Goal: Task Accomplishment & Management: Complete application form

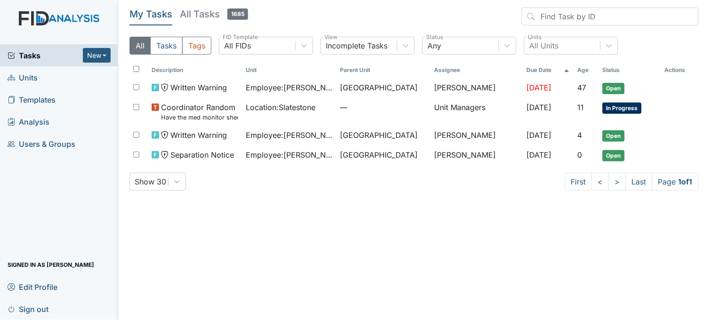
click at [32, 77] on span "Units" at bounding box center [23, 77] width 30 height 15
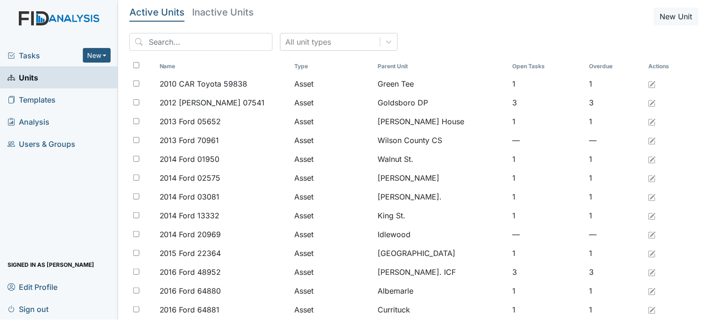
click at [40, 52] on span "Tasks" at bounding box center [45, 55] width 75 height 11
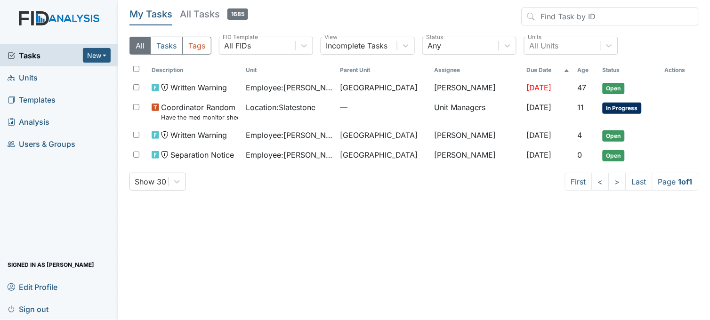
click at [23, 78] on span "Units" at bounding box center [23, 77] width 30 height 15
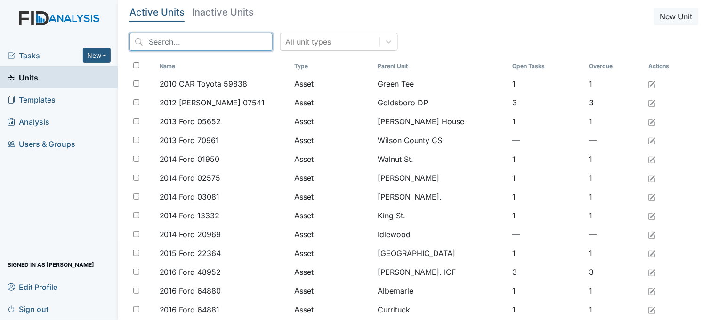
click at [163, 40] on input "search" at bounding box center [200, 42] width 143 height 18
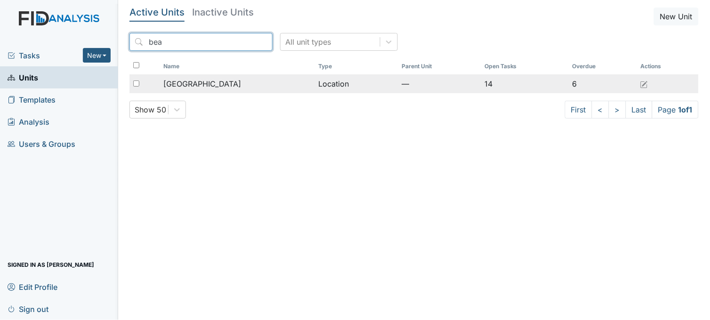
type input "bea"
click at [199, 85] on span "[GEOGRAPHIC_DATA]" at bounding box center [202, 83] width 78 height 11
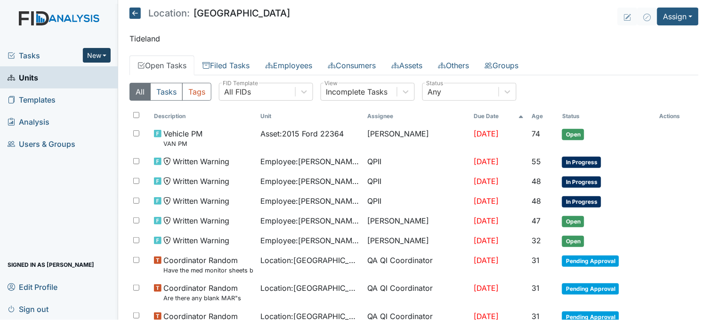
click at [100, 53] on button "New" at bounding box center [97, 55] width 28 height 15
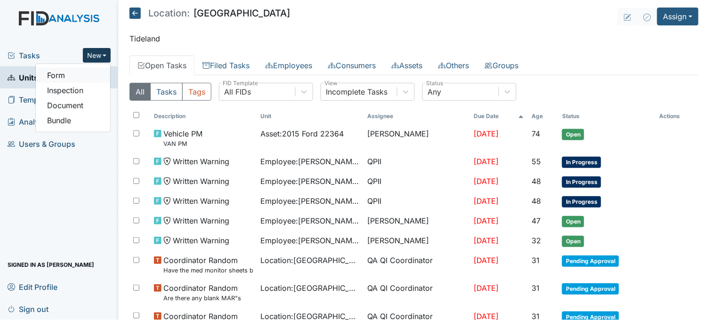
click at [81, 77] on link "Form" at bounding box center [73, 75] width 74 height 15
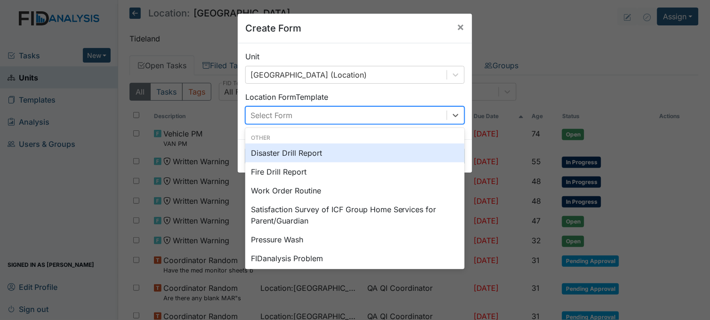
click at [310, 111] on div "Select Form" at bounding box center [346, 115] width 201 height 17
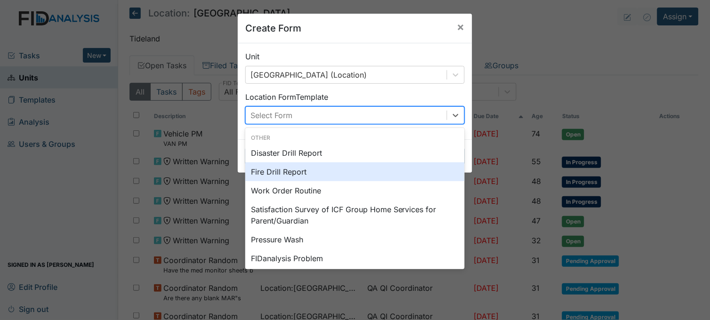
click at [297, 168] on div "Fire Drill Report" at bounding box center [354, 171] width 219 height 19
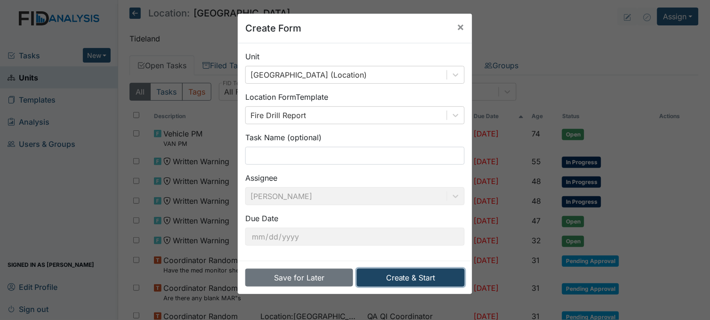
click at [401, 276] on button "Create & Start" at bounding box center [411, 278] width 108 height 18
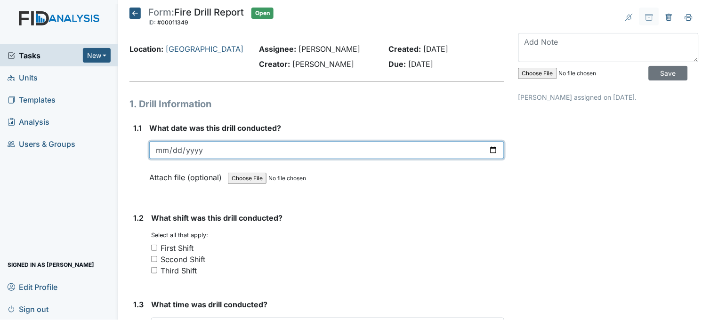
click at [491, 152] on input "date" at bounding box center [326, 150] width 355 height 18
type input "[DATE]"
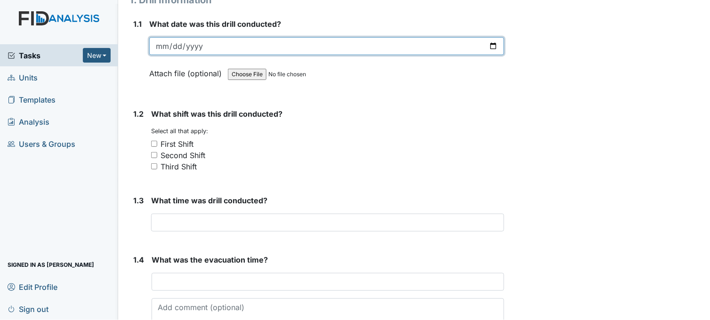
scroll to position [104, 0]
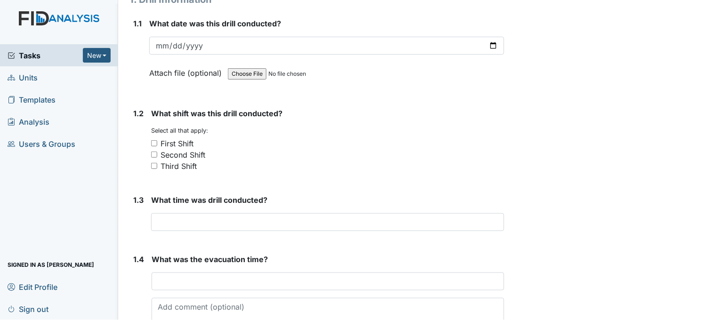
click at [153, 167] on input "Third Shift" at bounding box center [154, 166] width 6 height 6
checkbox input "true"
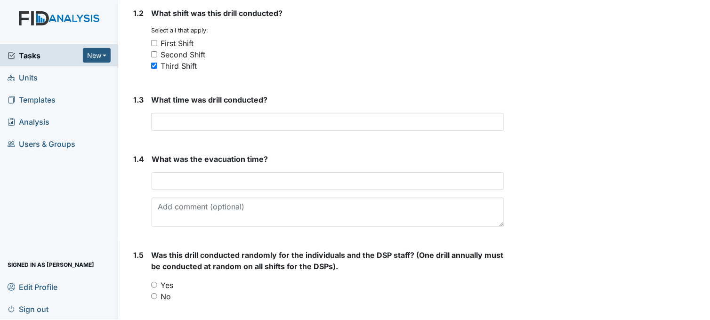
scroll to position [209, 0]
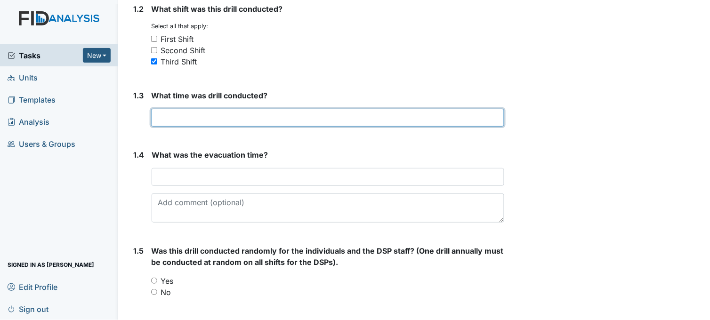
click at [232, 120] on input "text" at bounding box center [327, 118] width 353 height 18
type input "6:46am"
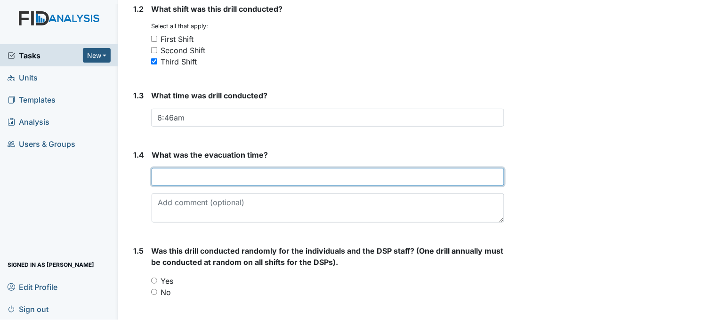
click at [231, 179] on input "text" at bounding box center [328, 177] width 352 height 18
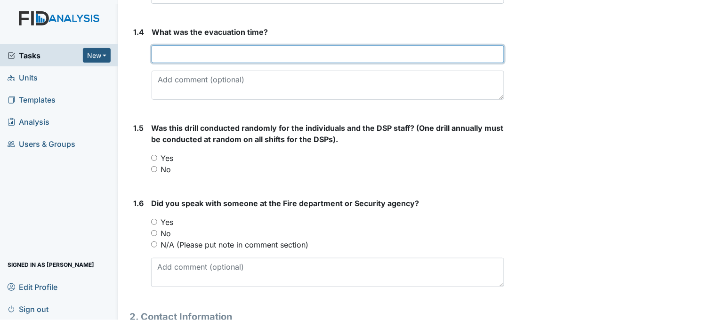
scroll to position [313, 0]
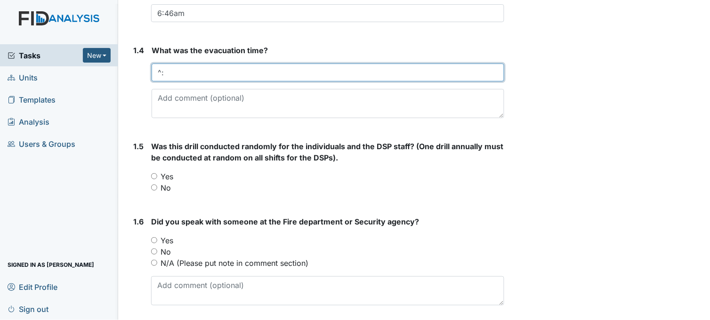
type input "^"
type input "6:49am"
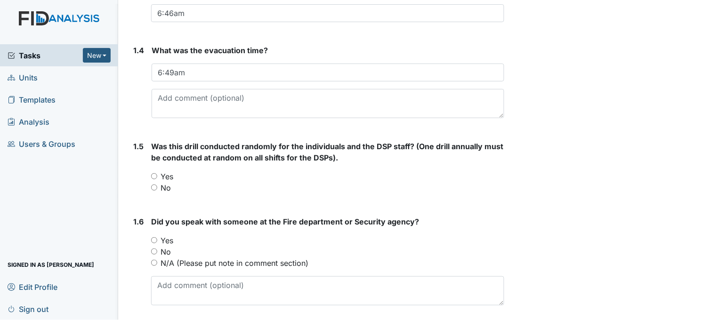
click at [155, 175] on input "Yes" at bounding box center [154, 176] width 6 height 6
radio input "true"
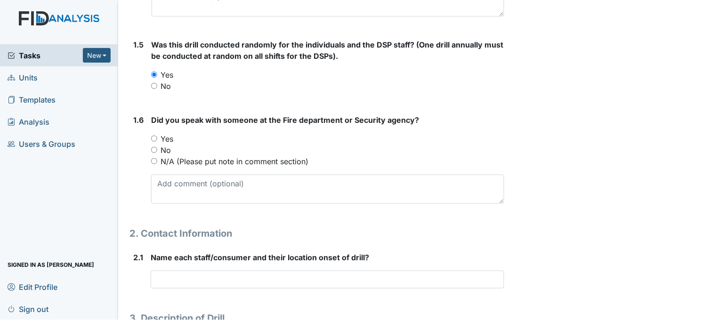
scroll to position [418, 0]
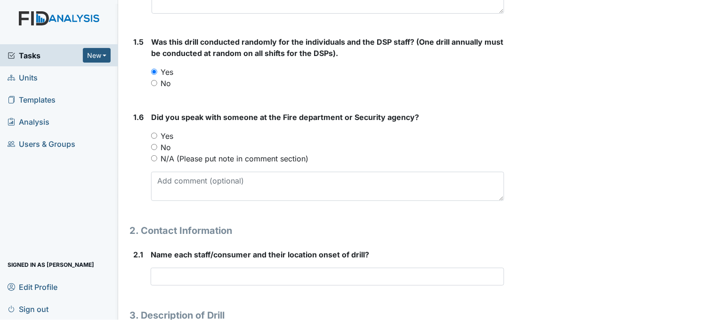
click at [154, 134] on input "Yes" at bounding box center [154, 136] width 6 height 6
radio input "true"
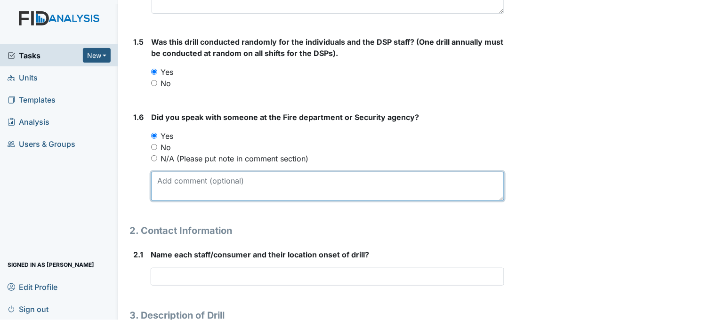
click at [200, 186] on textarea at bounding box center [327, 186] width 353 height 29
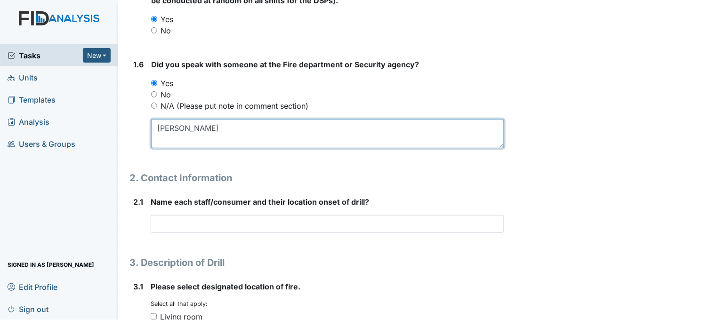
type textarea "Brianna"
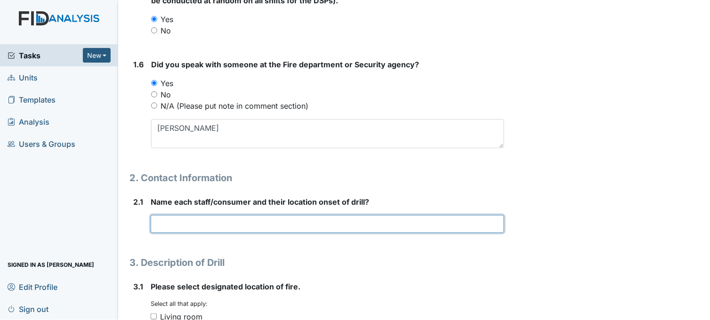
click at [211, 224] on input "text" at bounding box center [327, 224] width 353 height 18
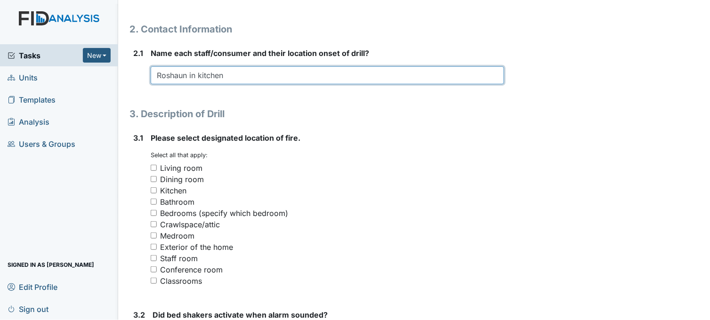
scroll to position [627, 0]
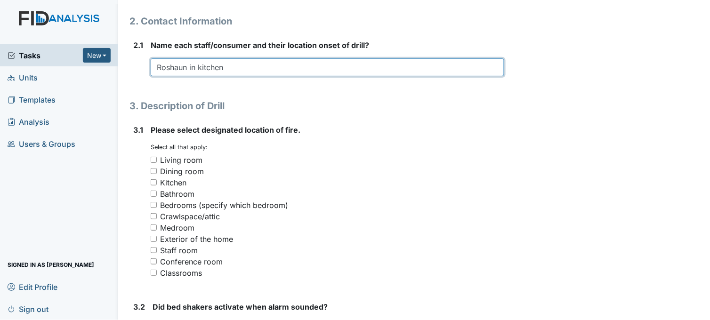
type input "Roshaun in kitchen"
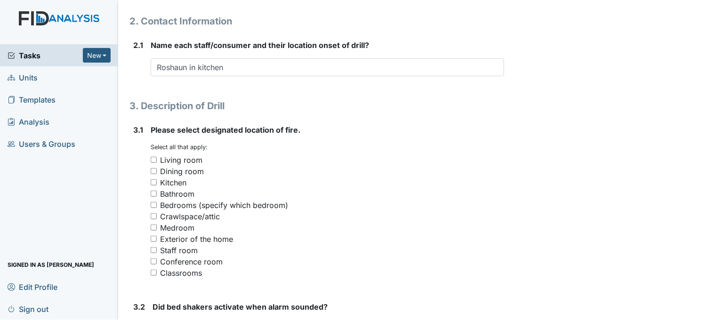
click at [156, 181] on input "Kitchen" at bounding box center [154, 182] width 6 height 6
checkbox input "true"
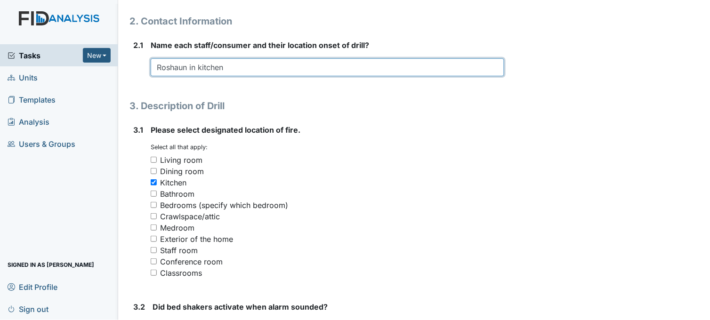
click at [248, 62] on input "Roshaun in kitchen" at bounding box center [327, 67] width 353 height 18
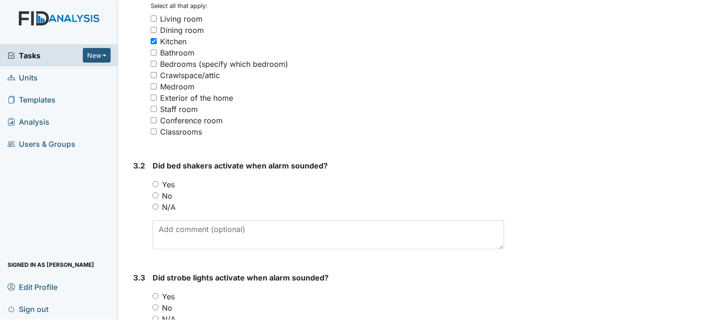
scroll to position [784, 0]
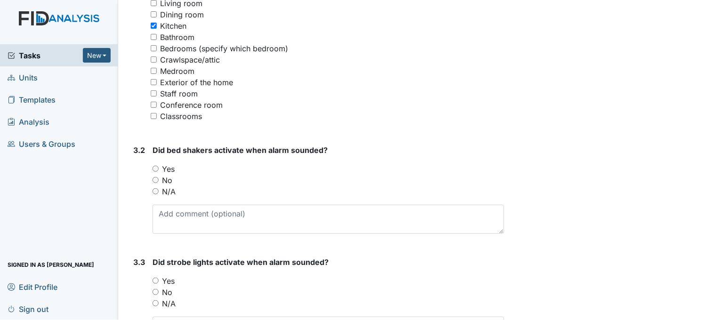
type input "Roshaun in kitchen Dolly hallway"
click at [154, 191] on input "N/A" at bounding box center [155, 191] width 6 height 6
radio input "true"
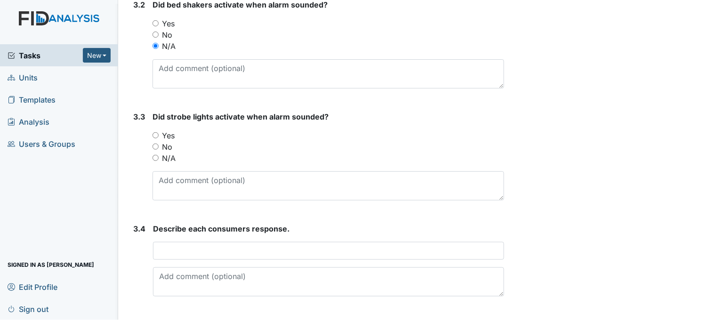
scroll to position [941, 0]
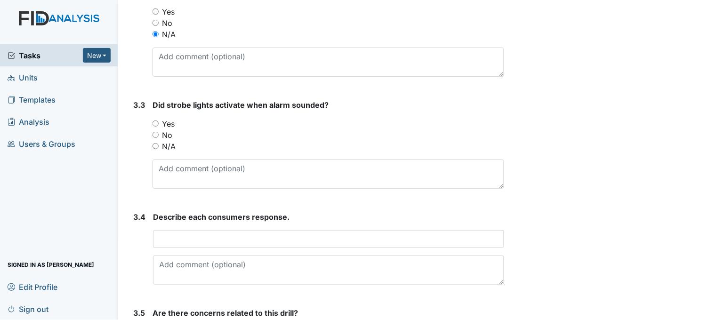
click at [153, 121] on input "Yes" at bounding box center [155, 123] width 6 height 6
radio input "true"
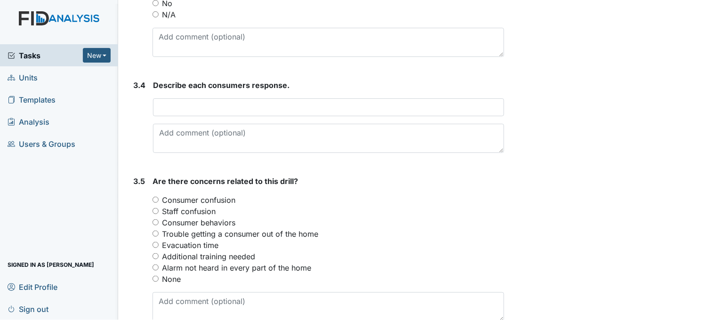
scroll to position [1098, 0]
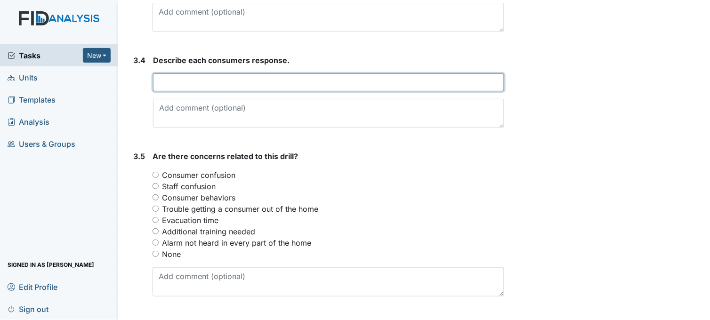
click at [181, 80] on input "text" at bounding box center [328, 82] width 351 height 18
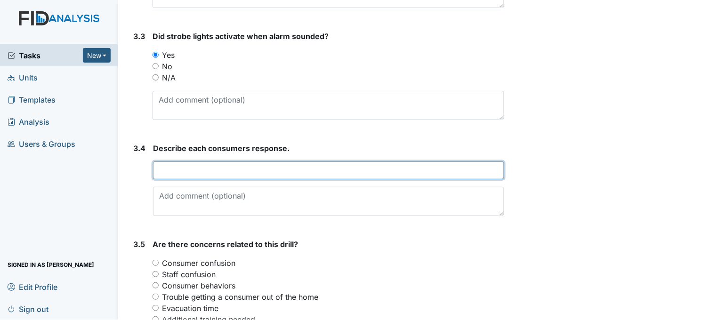
scroll to position [1046, 0]
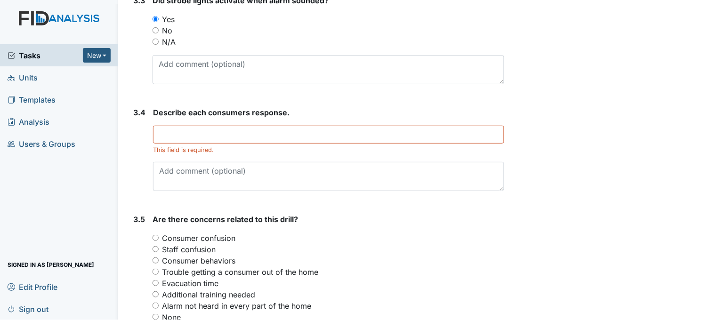
click at [212, 124] on div "Describe each consumers response. This field is required." at bounding box center [328, 149] width 351 height 84
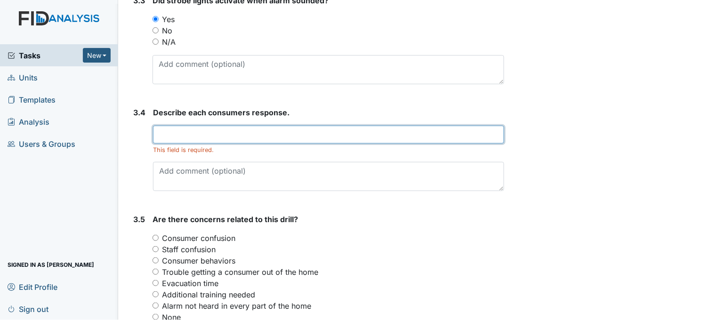
click at [209, 128] on input "text" at bounding box center [328, 135] width 351 height 18
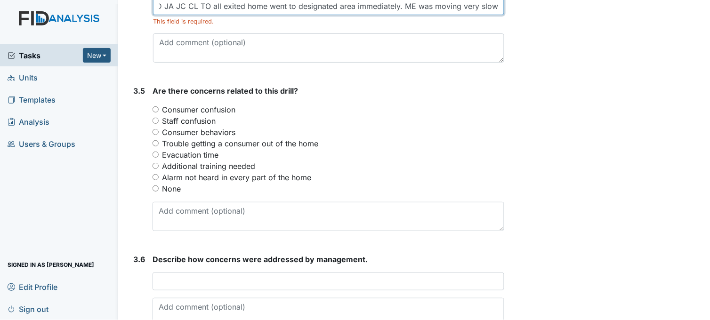
scroll to position [1202, 0]
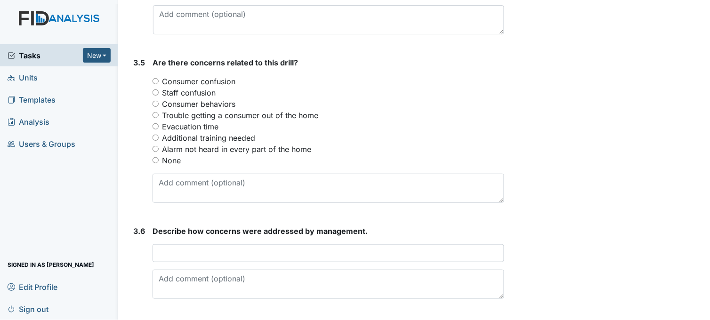
type input "JD JA JC CL TO all exited home went to designated area immediately. ME was movi…"
click at [156, 114] on input "Trouble getting a consumer out of the home" at bounding box center [155, 115] width 6 height 6
radio input "true"
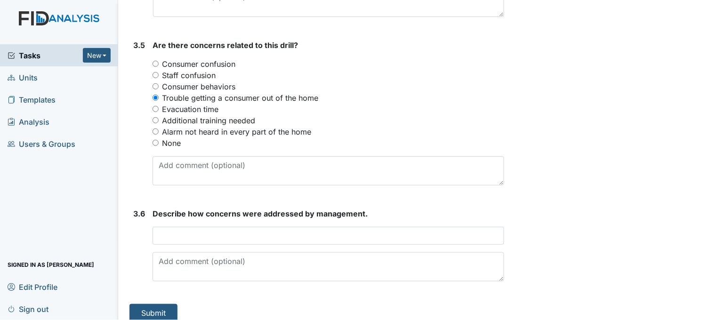
scroll to position [1229, 0]
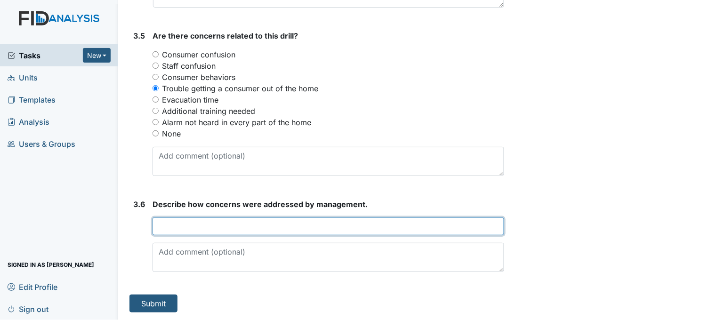
click at [197, 224] on input "text" at bounding box center [328, 226] width 352 height 18
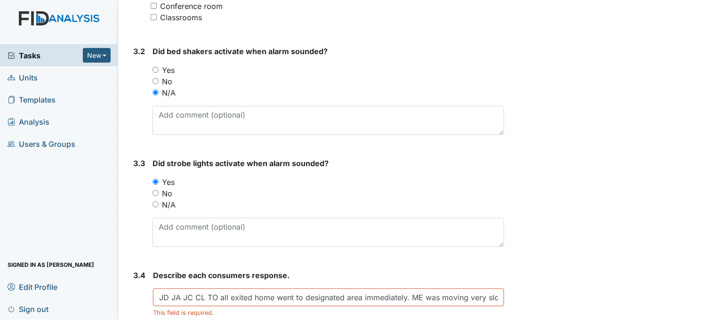
scroll to position [967, 0]
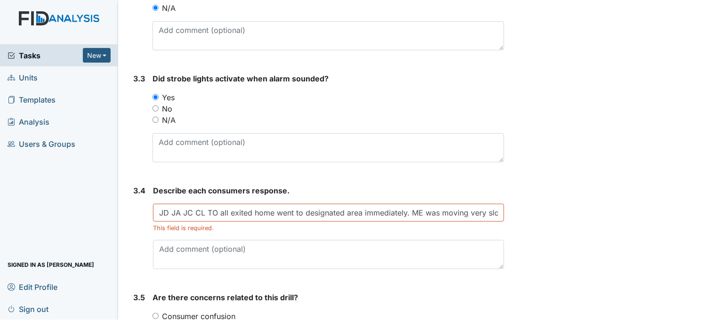
type input "Management spoke with consumer and staff about the importance of the drill and …"
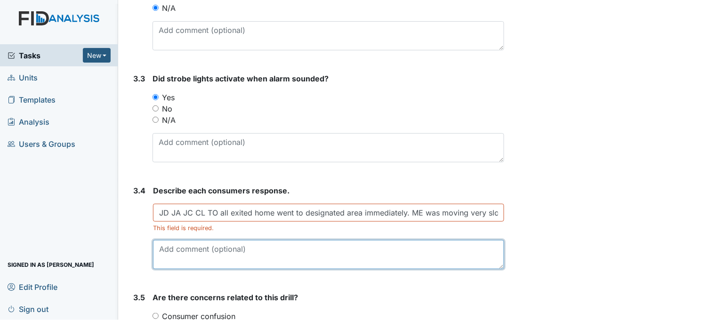
scroll to position [0, 0]
click at [222, 248] on textarea at bounding box center [328, 254] width 351 height 29
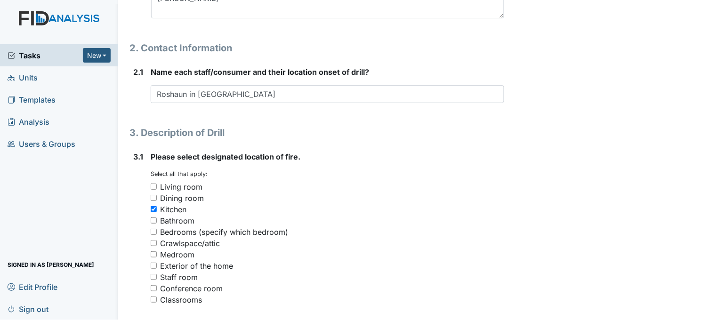
scroll to position [627, 0]
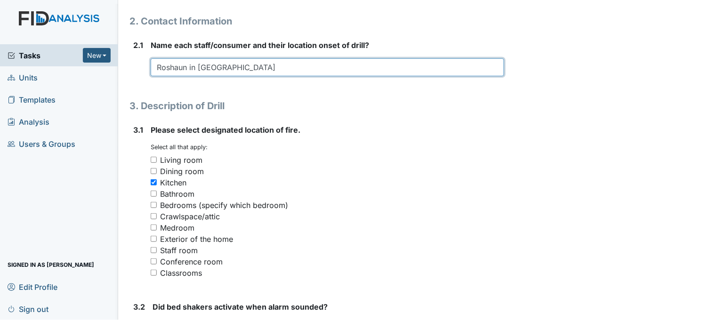
click at [225, 65] on input "Roshaun in kitchen Dolly hallway" at bounding box center [327, 67] width 353 height 18
click at [260, 65] on input "Roshaun in kitchen and Dolly hallway" at bounding box center [327, 67] width 353 height 18
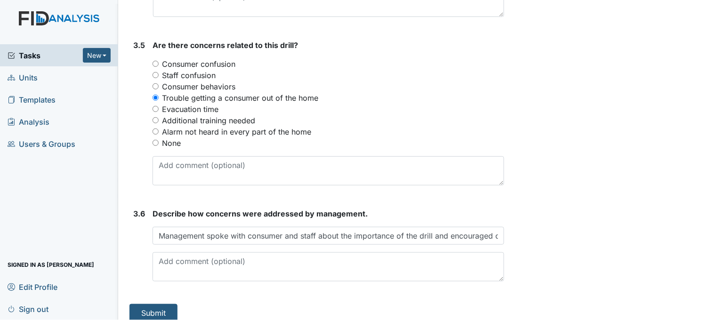
scroll to position [1229, 0]
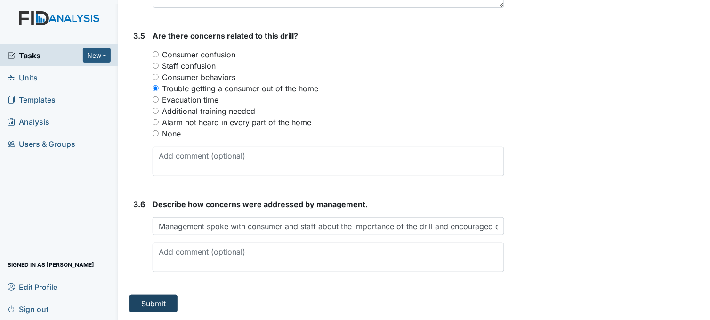
type input "Roshaun in kitchen and Dolly in med room"
click at [166, 298] on button "Submit" at bounding box center [153, 304] width 48 height 18
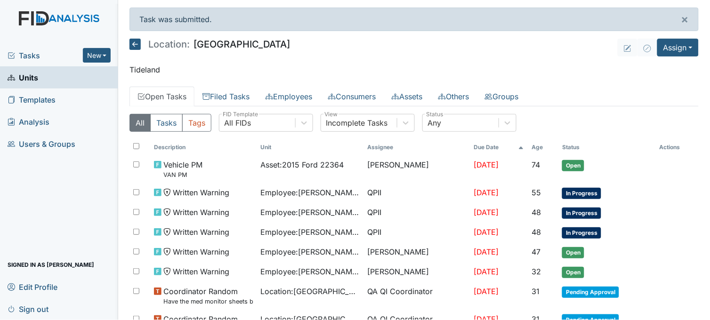
click at [38, 75] on span "Units" at bounding box center [23, 77] width 31 height 15
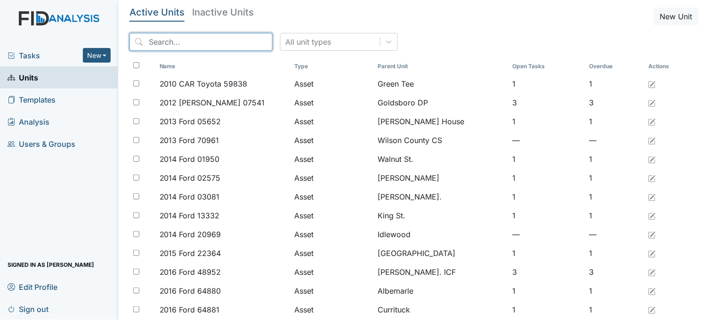
click at [191, 44] on input "search" at bounding box center [200, 42] width 143 height 18
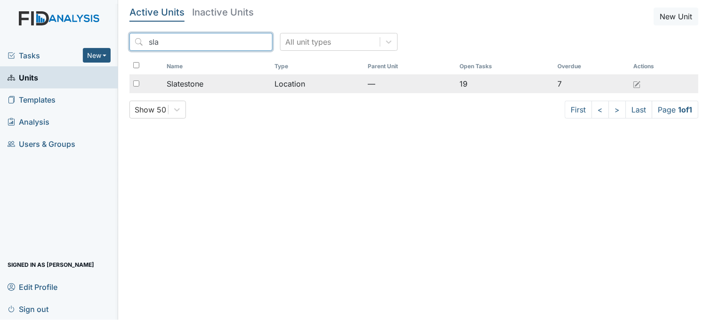
type input "sla"
click at [198, 84] on span "Slatestone" at bounding box center [185, 83] width 37 height 11
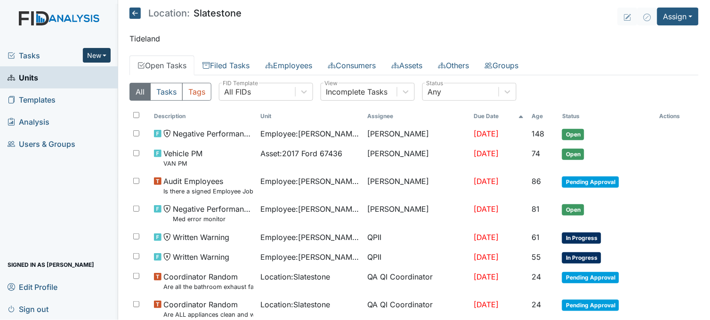
click at [102, 52] on button "New" at bounding box center [97, 55] width 28 height 15
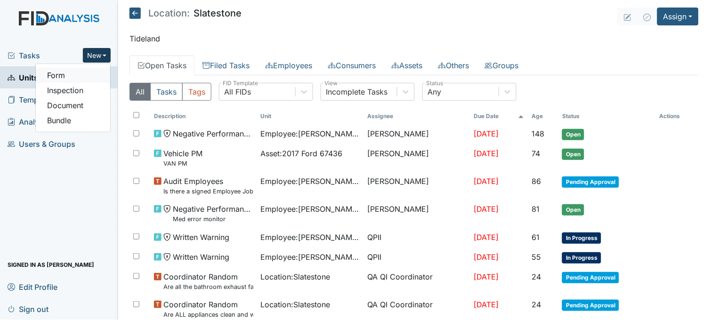
click at [90, 75] on link "Form" at bounding box center [73, 75] width 74 height 15
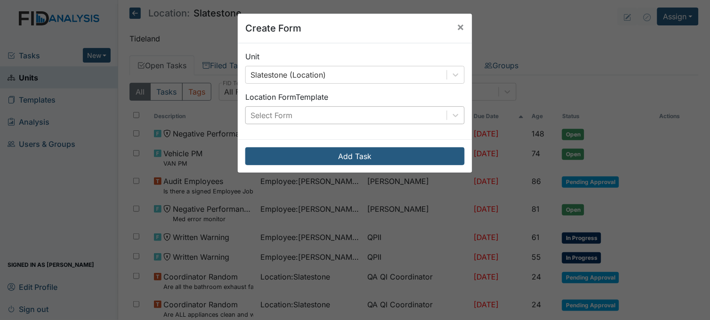
click at [292, 115] on div "Select Form" at bounding box center [346, 115] width 201 height 17
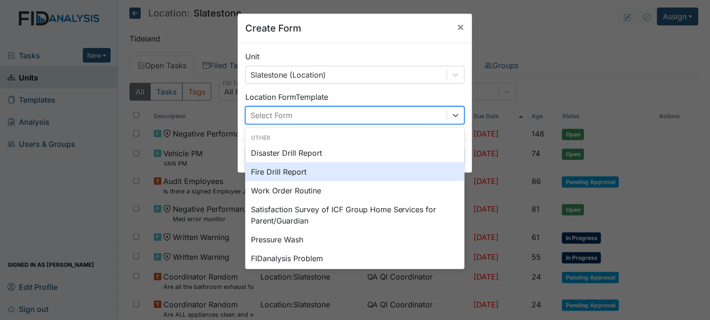
click at [290, 168] on div "Fire Drill Report" at bounding box center [354, 171] width 219 height 19
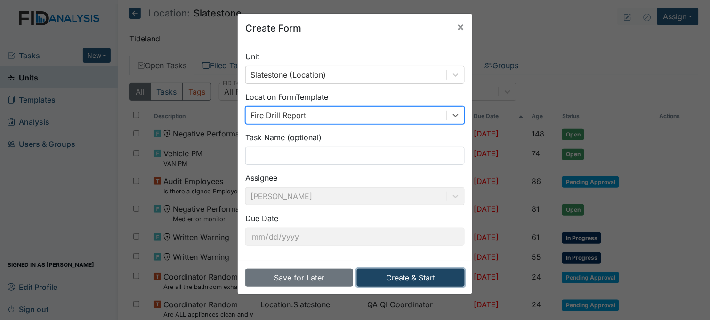
click at [397, 282] on button "Create & Start" at bounding box center [411, 278] width 108 height 18
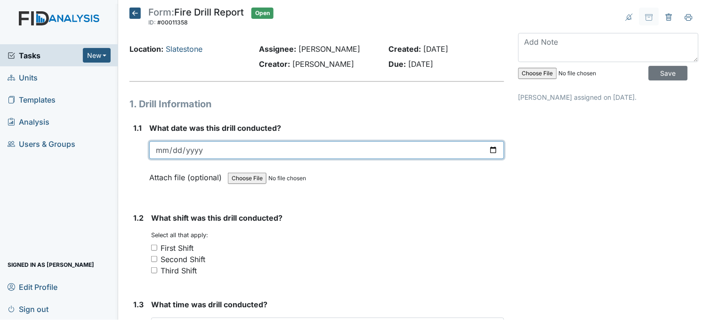
click at [488, 151] on input "date" at bounding box center [326, 150] width 355 height 18
type input "2025-09-09"
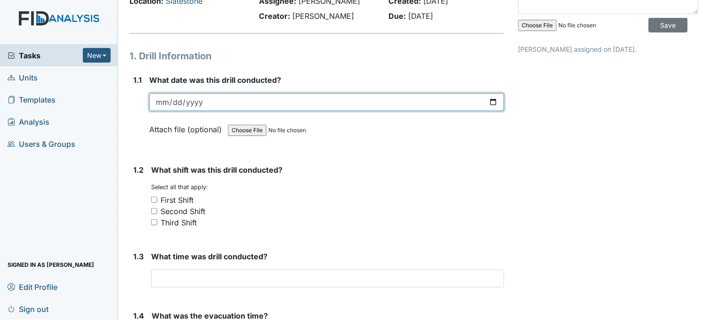
scroll to position [104, 0]
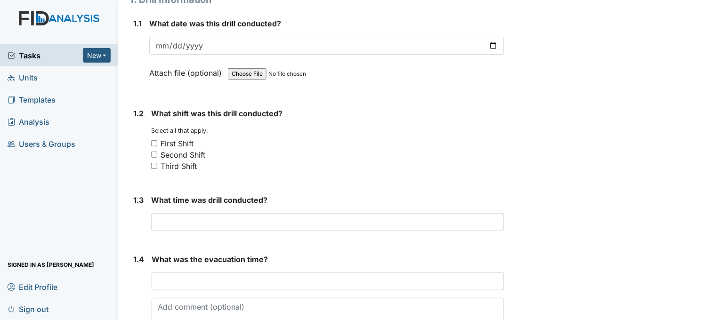
click at [152, 163] on input "Third Shift" at bounding box center [154, 166] width 6 height 6
checkbox input "true"
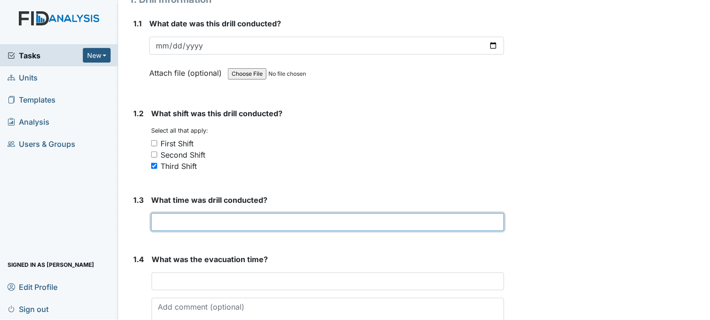
click at [215, 217] on input "text" at bounding box center [327, 222] width 353 height 18
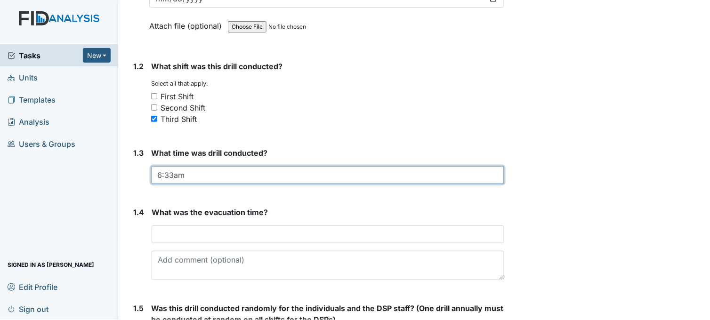
scroll to position [209, 0]
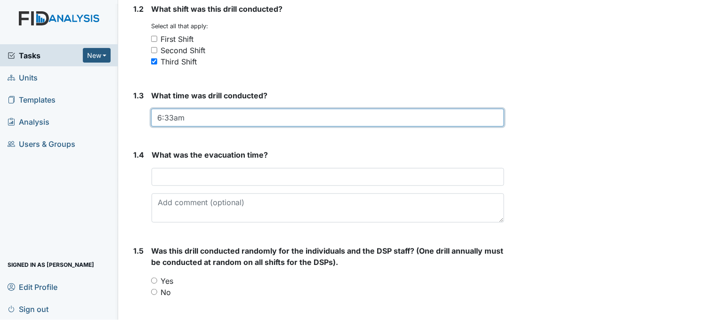
type input "6:33am"
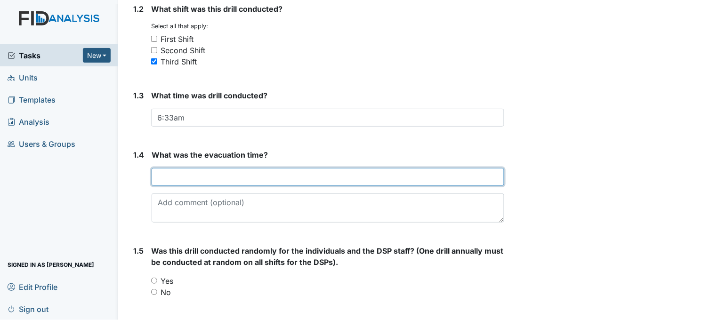
click at [195, 175] on input "text" at bounding box center [328, 177] width 352 height 18
type input "6:33am"
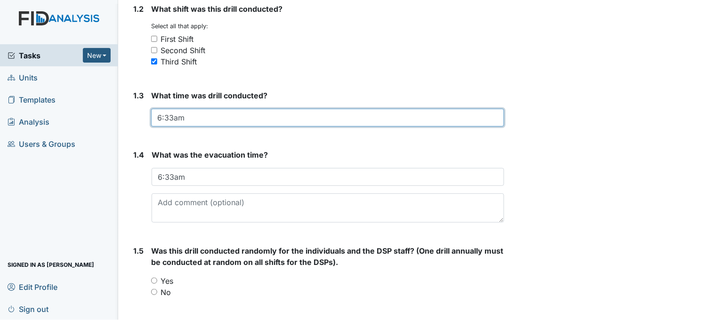
click at [172, 116] on input "6:33am" at bounding box center [327, 118] width 353 height 18
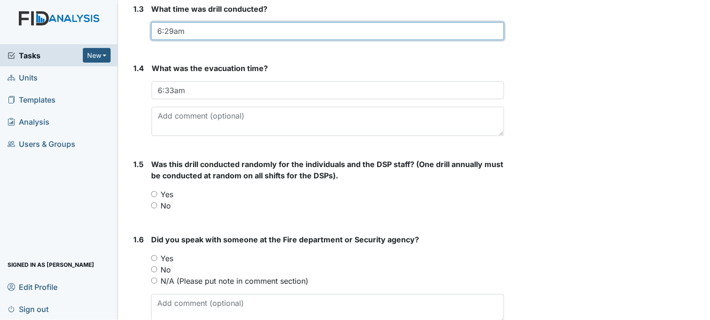
scroll to position [313, 0]
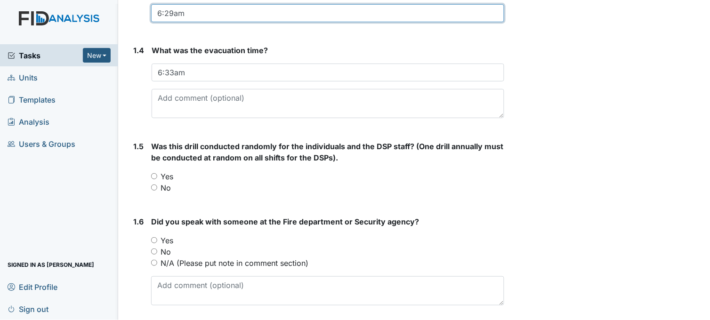
type input "6:29am"
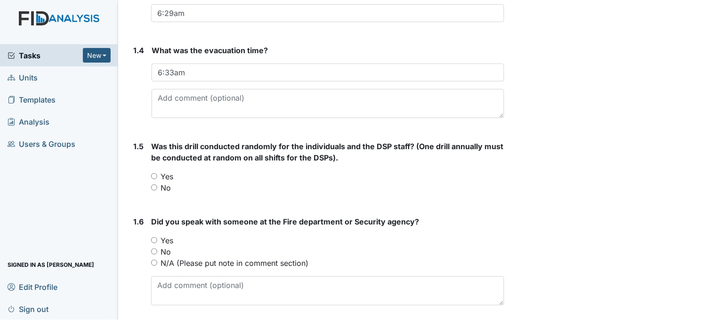
click at [153, 173] on input "Yes" at bounding box center [154, 176] width 6 height 6
radio input "true"
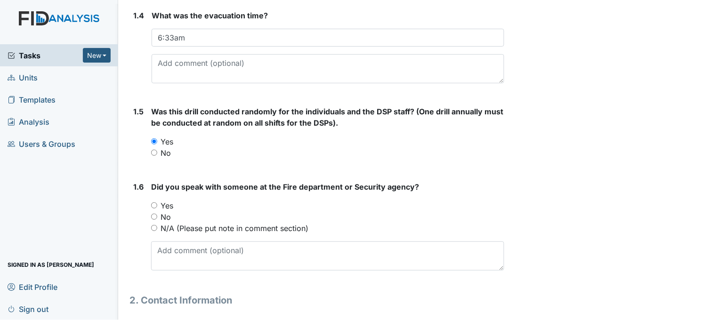
scroll to position [366, 0]
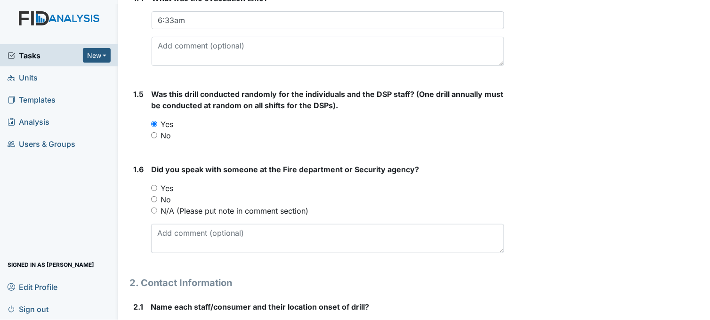
click at [152, 185] on input "Yes" at bounding box center [154, 188] width 6 height 6
radio input "true"
click at [154, 208] on input "N/A (Please put note in comment section)" at bounding box center [154, 211] width 6 height 6
radio input "true"
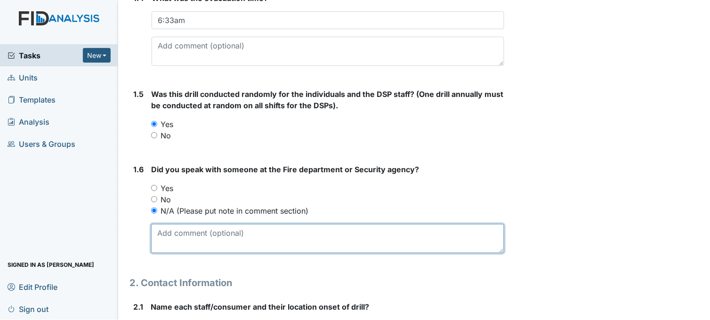
click at [196, 239] on textarea at bounding box center [327, 238] width 353 height 29
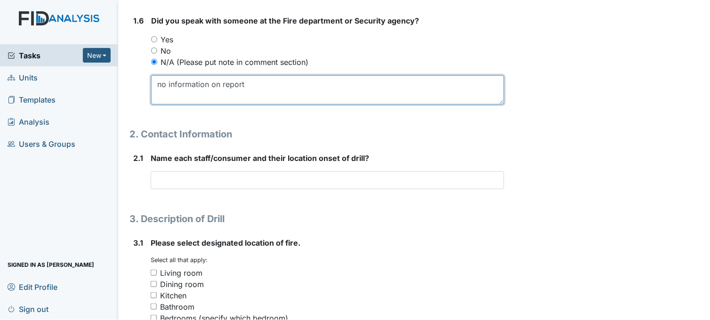
scroll to position [523, 0]
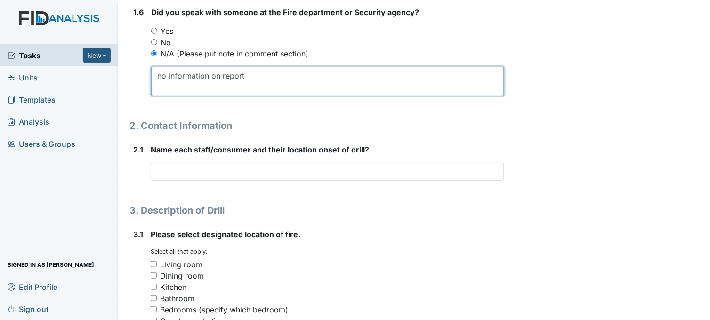
type textarea "no information on report"
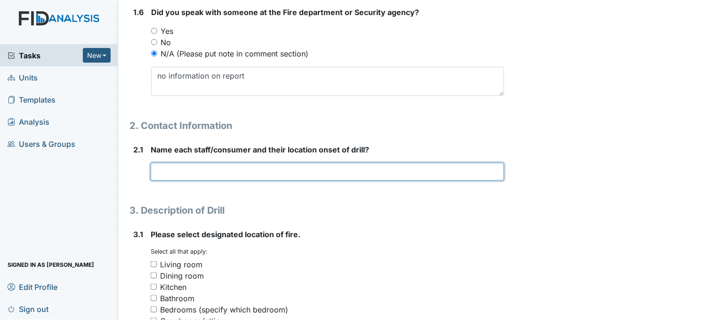
click at [219, 166] on input "text" at bounding box center [327, 172] width 353 height 18
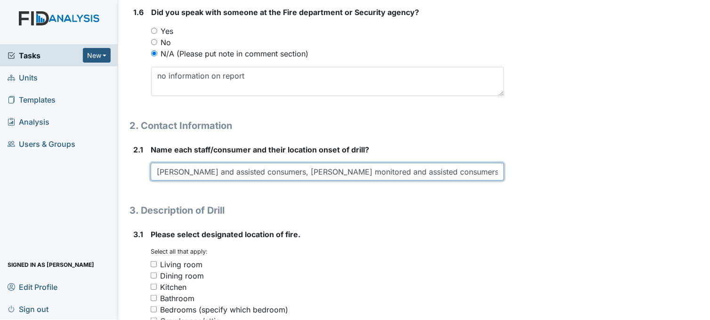
drag, startPoint x: 307, startPoint y: 172, endPoint x: 185, endPoint y: 175, distance: 121.9
click at [185, 175] on input "Brenda monitored and assisted consumers, Isiah monitored and assisted consumers…" at bounding box center [327, 172] width 353 height 18
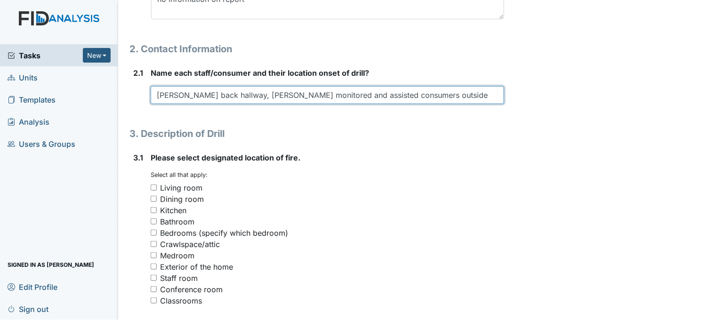
scroll to position [627, 0]
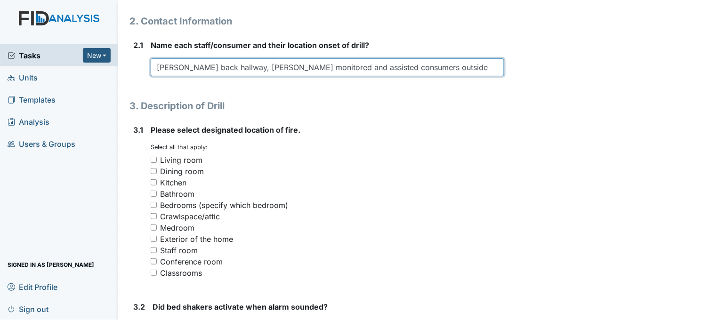
click at [405, 65] on input "Brenda back hallway, Isiah monitored and assisted consumers outside" at bounding box center [327, 67] width 353 height 18
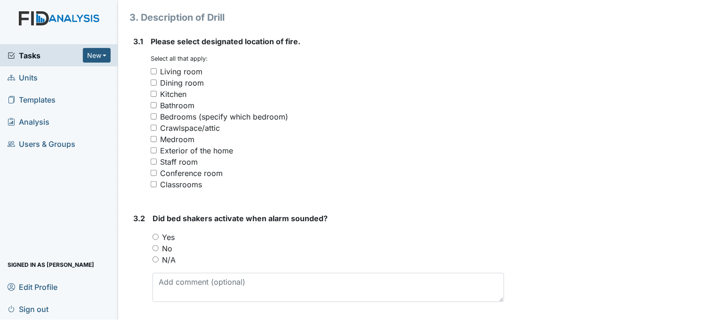
scroll to position [732, 0]
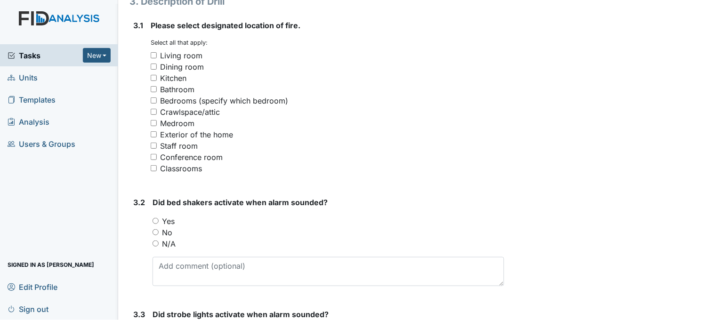
type input "Brenda back hallway, Isiah monitored and assisted consumers outside"
click at [152, 76] on input "Kitchen" at bounding box center [154, 78] width 6 height 6
checkbox input "true"
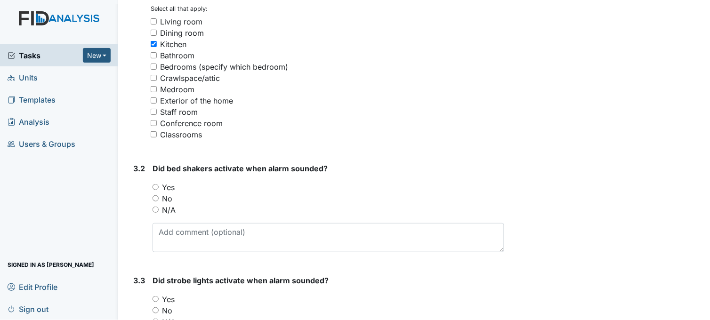
scroll to position [784, 0]
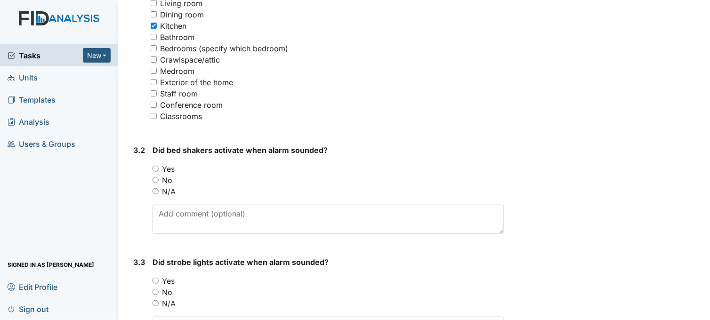
click at [154, 188] on input "N/A" at bounding box center [155, 191] width 6 height 6
radio input "true"
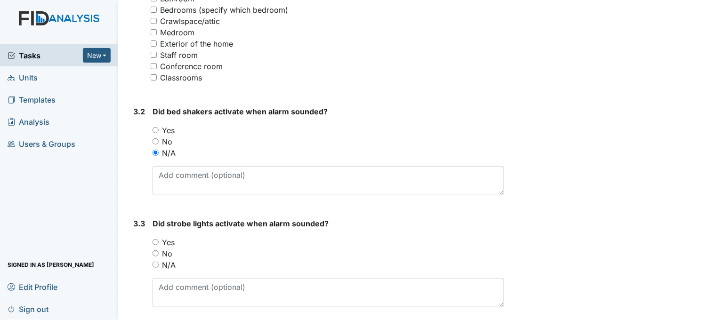
scroll to position [888, 0]
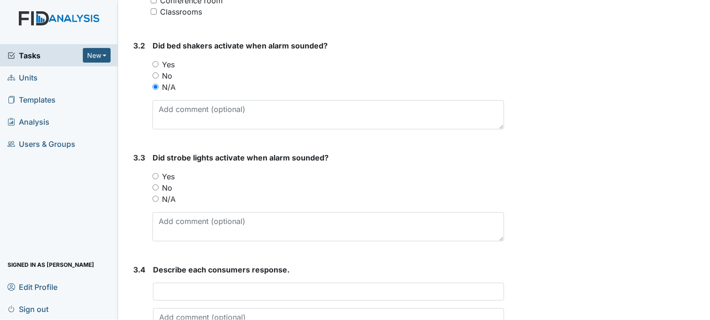
click at [156, 175] on input "Yes" at bounding box center [155, 176] width 6 height 6
radio input "true"
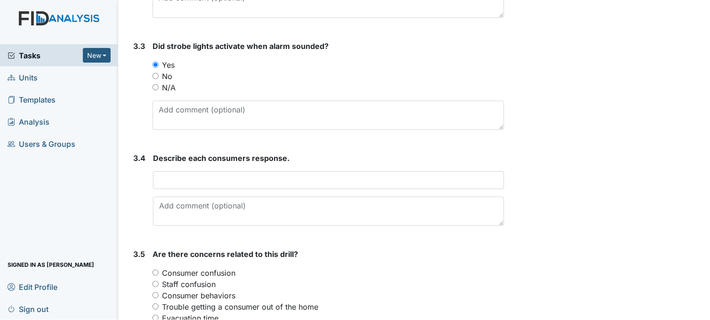
scroll to position [1046, 0]
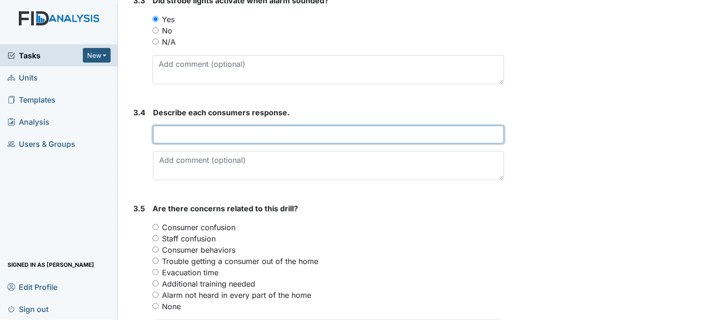
click at [213, 136] on input "text" at bounding box center [328, 135] width 351 height 18
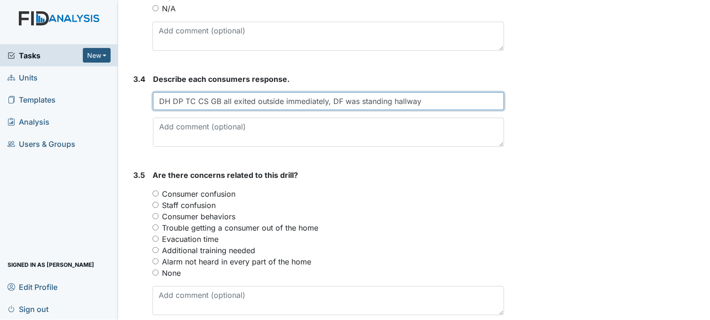
scroll to position [1098, 0]
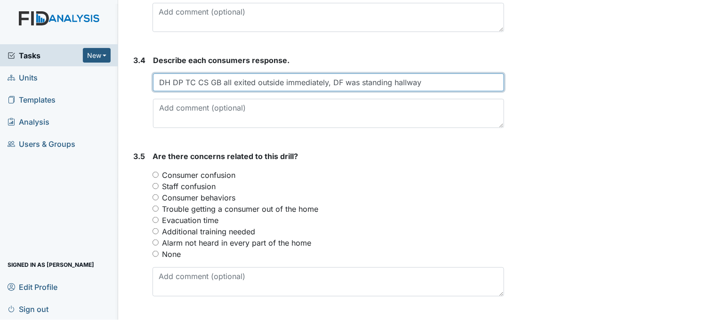
type input "DH DP TC CS GB all exited outside immediately, DF was standing hallway"
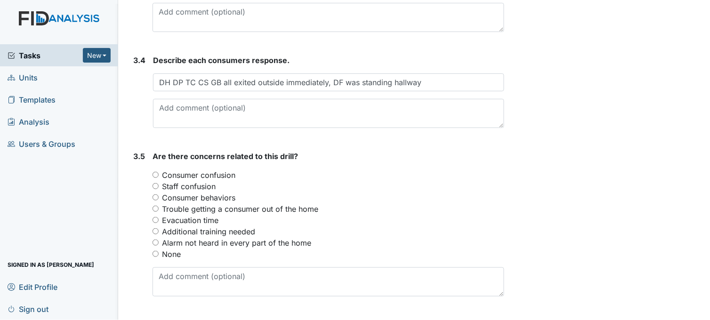
click at [153, 207] on input "Trouble getting a consumer out of the home" at bounding box center [155, 209] width 6 height 6
radio input "true"
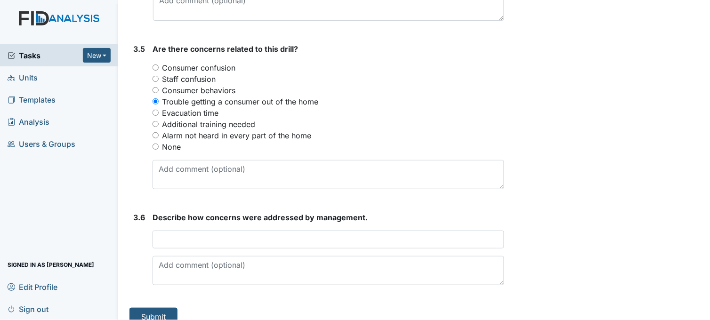
scroll to position [1218, 0]
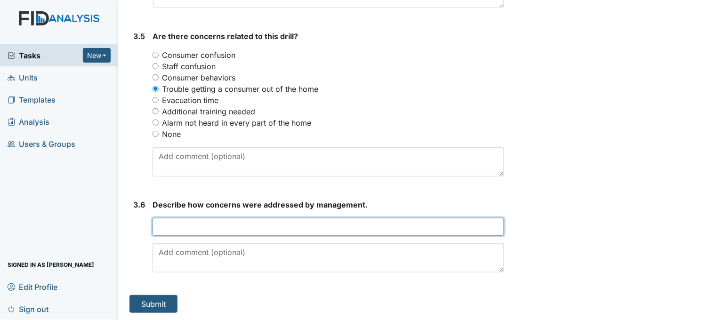
click at [202, 229] on input "text" at bounding box center [328, 227] width 352 height 18
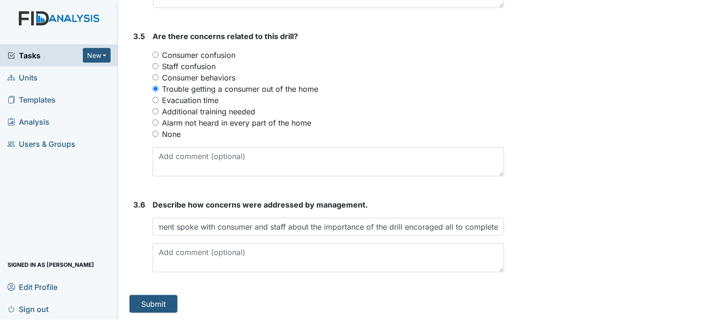
scroll to position [0, 0]
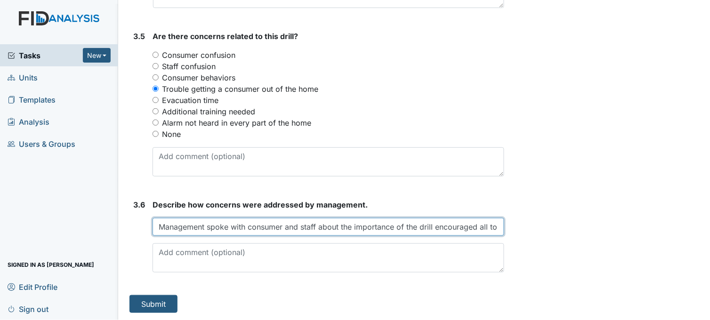
click at [435, 227] on input "Management spoke with consumer and staff about the importance of the drill enco…" at bounding box center [328, 227] width 352 height 18
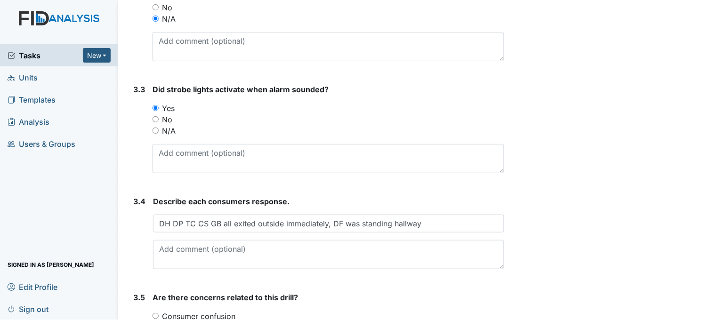
scroll to position [1218, 0]
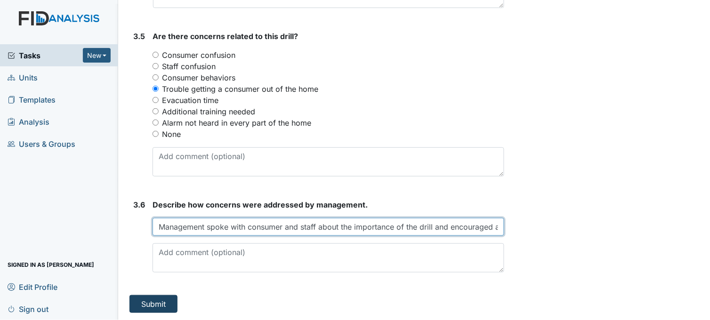
type input "Management spoke with consumer and staff about the importance of the drill and …"
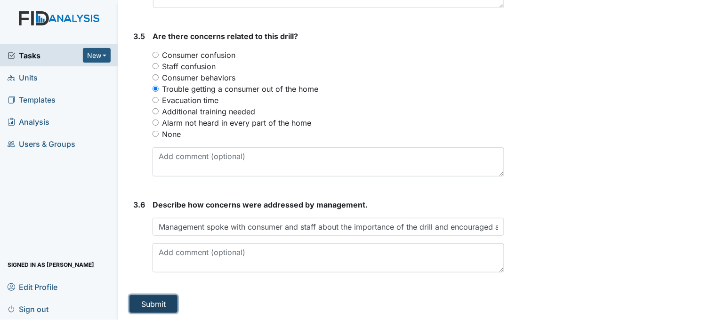
click at [168, 302] on button "Submit" at bounding box center [153, 304] width 48 height 18
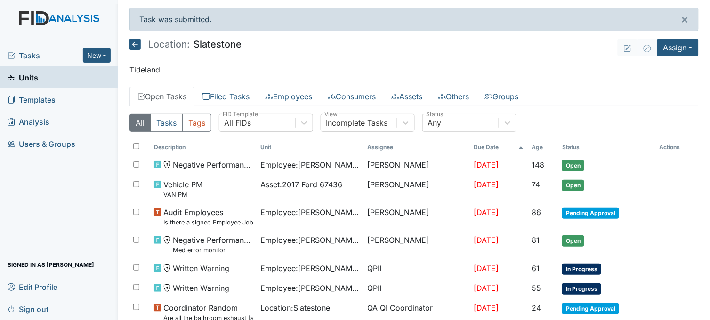
click at [67, 50] on span "Tasks" at bounding box center [45, 55] width 75 height 11
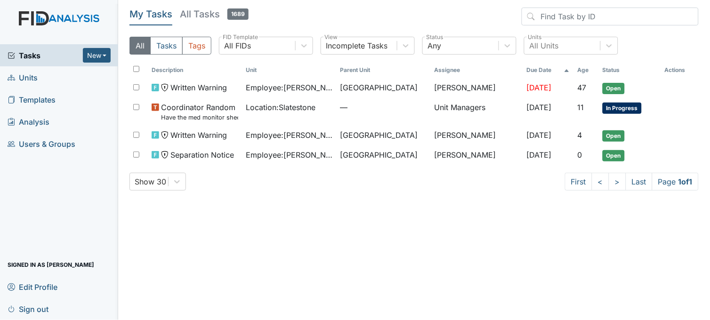
click at [68, 80] on link "Units" at bounding box center [59, 77] width 118 height 22
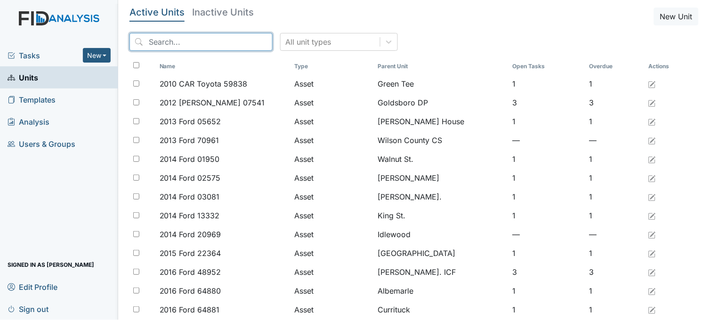
click at [205, 35] on input "search" at bounding box center [200, 42] width 143 height 18
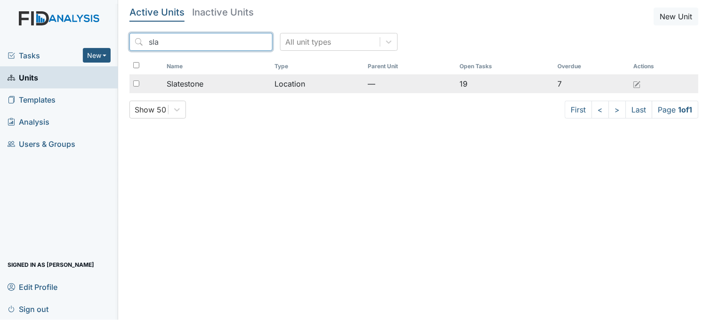
type input "sla"
click at [213, 80] on div "Slatestone" at bounding box center [217, 83] width 101 height 11
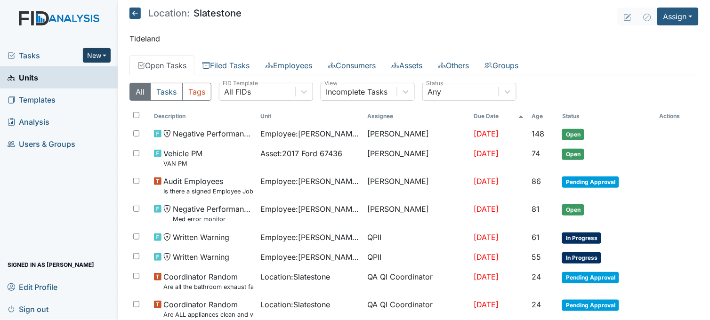
click at [96, 56] on button "New" at bounding box center [97, 55] width 28 height 15
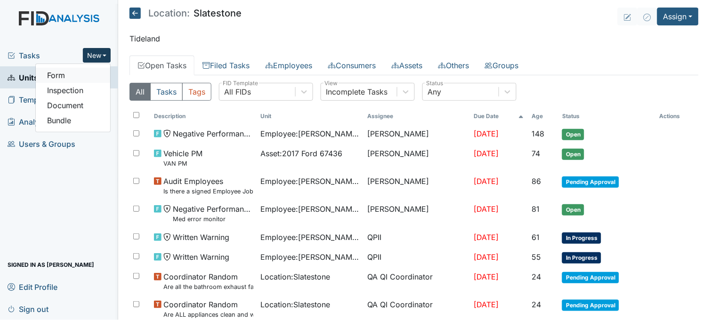
click at [87, 77] on link "Form" at bounding box center [73, 75] width 74 height 15
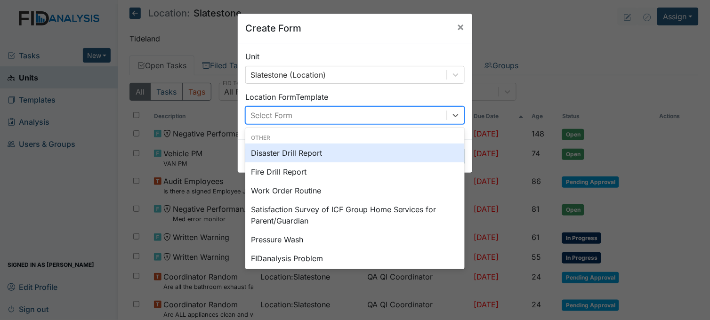
click at [328, 113] on div "Select Form" at bounding box center [346, 115] width 201 height 17
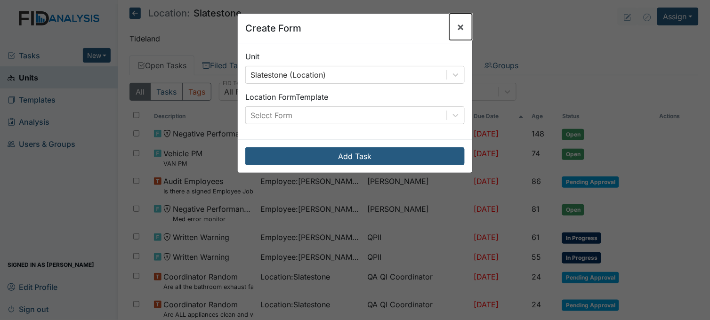
click at [457, 28] on span "×" at bounding box center [461, 27] width 8 height 14
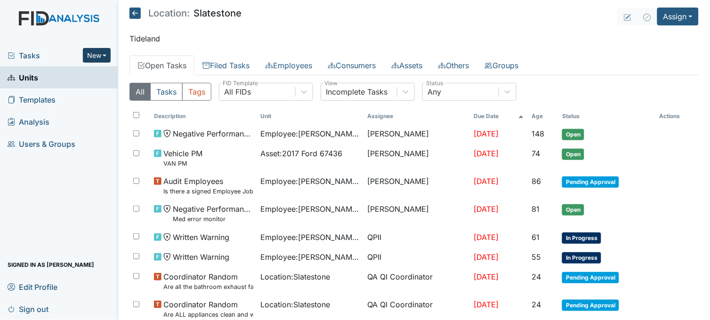
click at [99, 55] on button "New" at bounding box center [97, 55] width 28 height 15
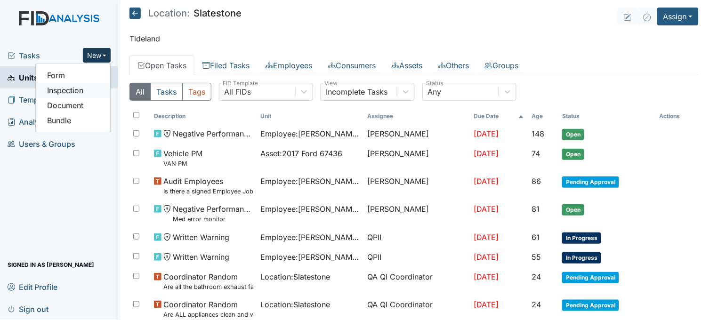
click at [90, 88] on link "Inspection" at bounding box center [73, 90] width 74 height 15
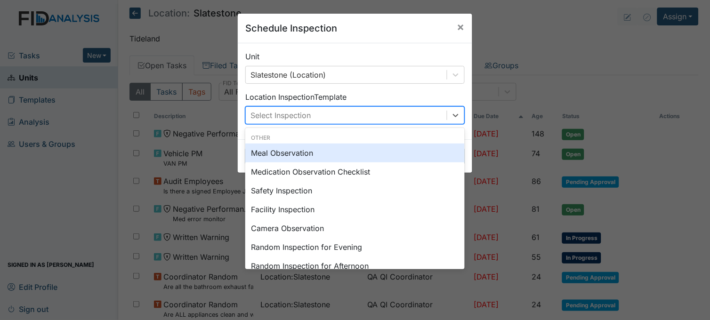
click at [309, 116] on div "Select Inspection" at bounding box center [346, 115] width 201 height 17
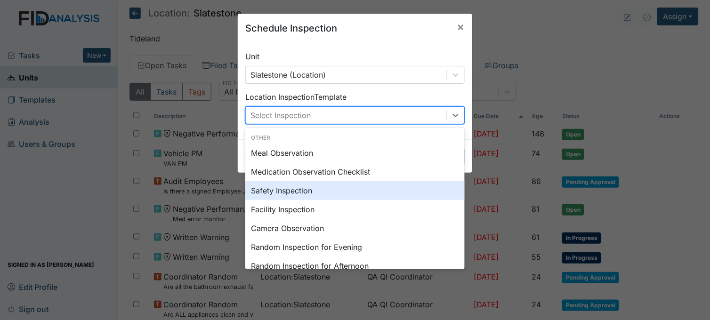
click at [288, 190] on div "Safety Inspection" at bounding box center [354, 190] width 219 height 19
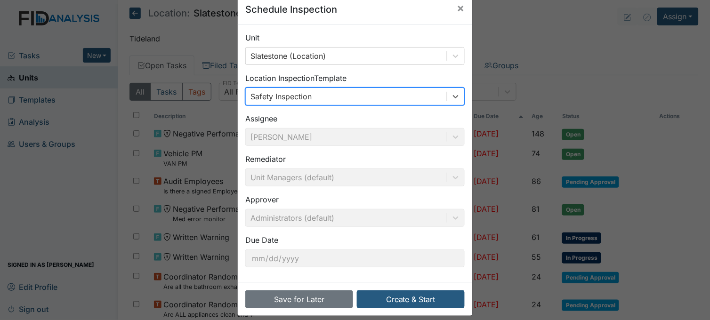
scroll to position [29, 0]
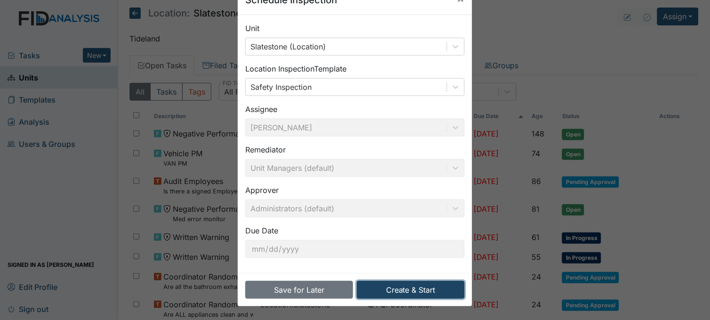
click at [403, 292] on button "Create & Start" at bounding box center [411, 290] width 108 height 18
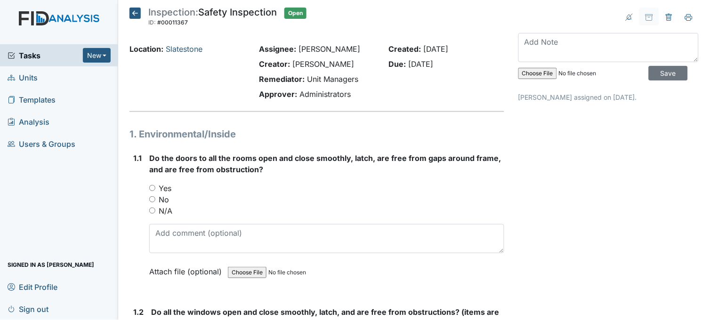
scroll to position [52, 0]
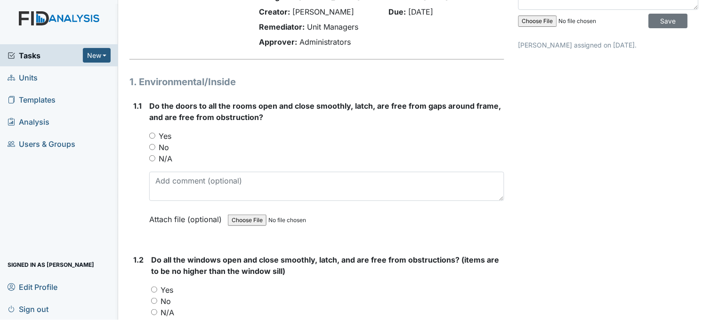
click at [152, 135] on input "Yes" at bounding box center [152, 136] width 6 height 6
radio input "true"
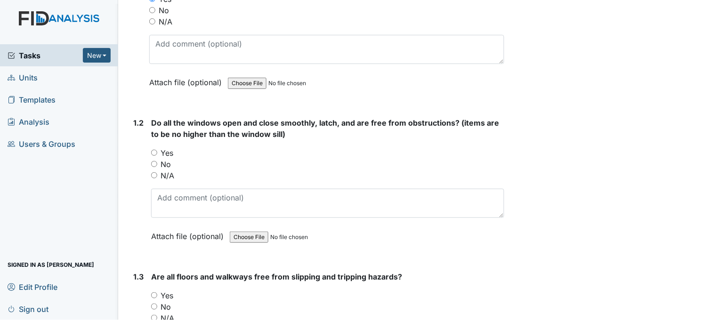
scroll to position [209, 0]
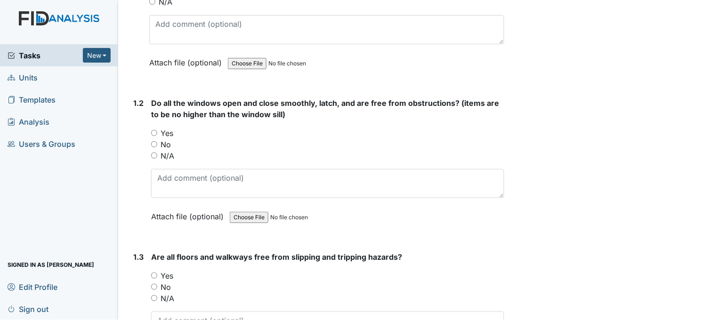
click at [154, 133] on input "Yes" at bounding box center [154, 133] width 6 height 6
radio input "true"
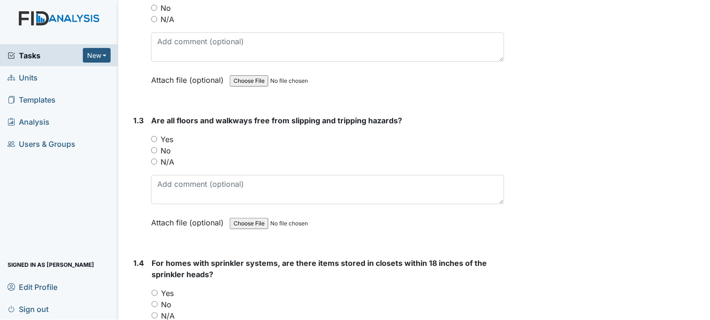
scroll to position [366, 0]
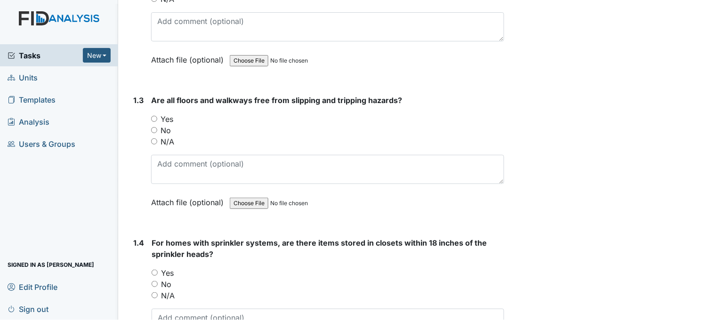
click at [154, 116] on input "Yes" at bounding box center [154, 119] width 6 height 6
radio input "true"
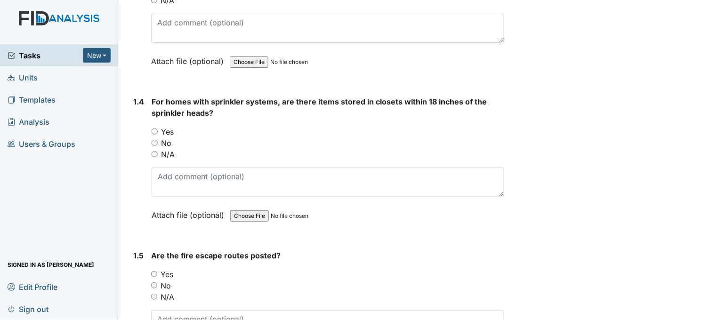
scroll to position [523, 0]
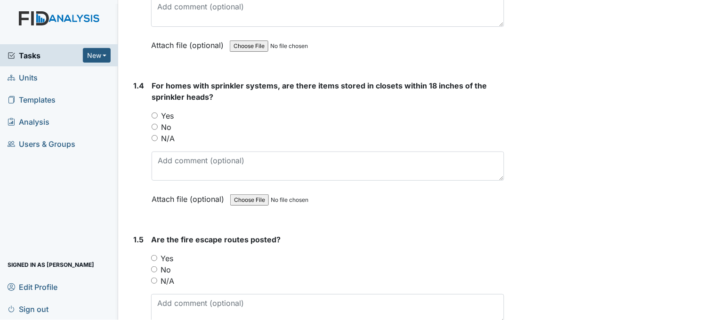
click at [156, 138] on input "N/A" at bounding box center [155, 138] width 6 height 6
radio input "true"
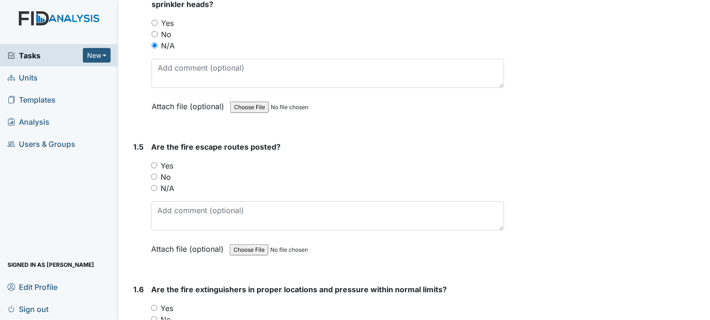
scroll to position [679, 0]
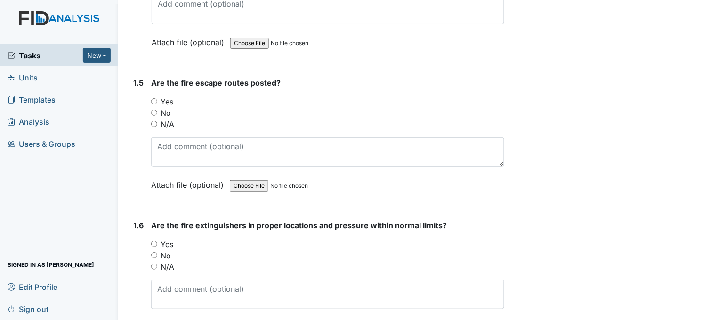
click at [154, 99] on input "Yes" at bounding box center [154, 101] width 6 height 6
radio input "true"
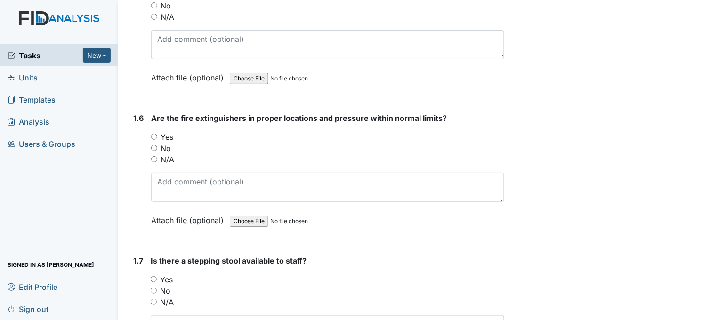
scroll to position [836, 0]
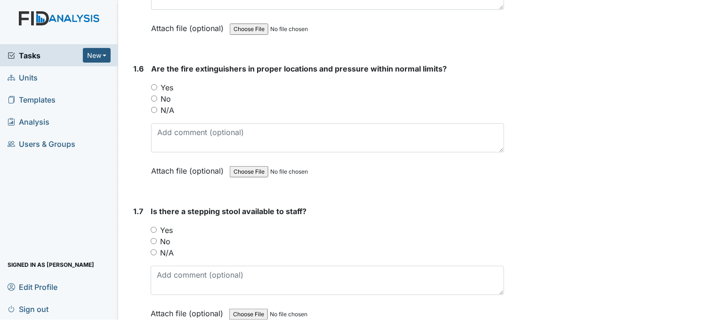
click at [156, 86] on input "Yes" at bounding box center [154, 87] width 6 height 6
radio input "true"
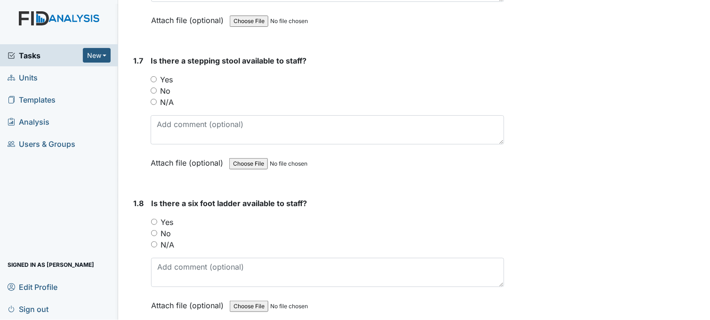
scroll to position [993, 0]
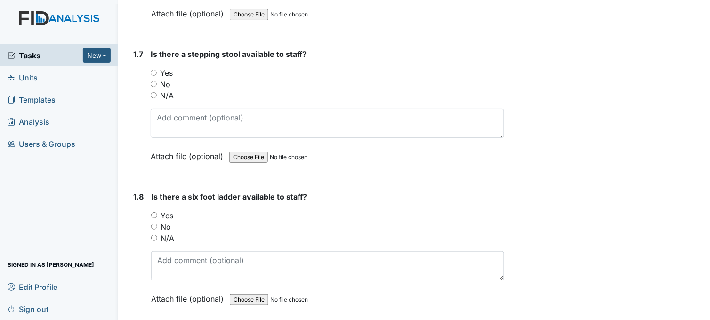
click at [154, 72] on input "Yes" at bounding box center [154, 73] width 6 height 6
radio input "true"
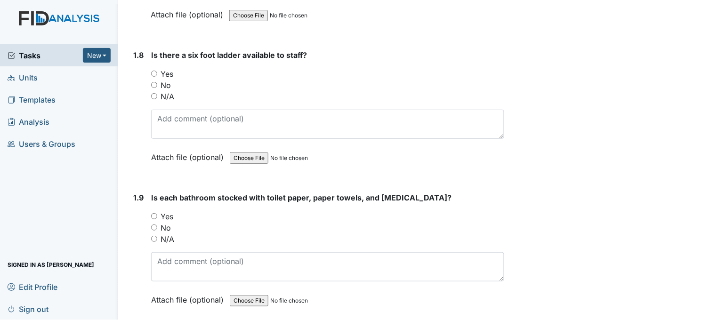
scroll to position [1150, 0]
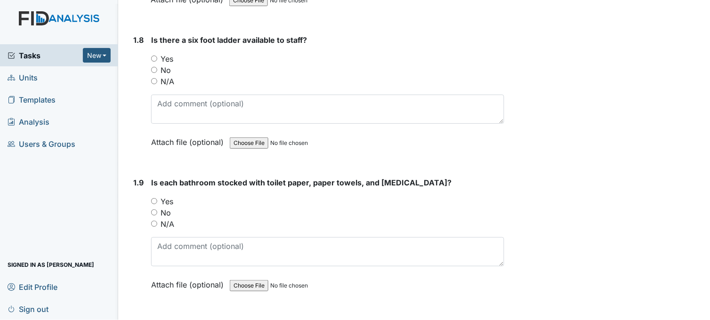
click at [155, 56] on input "Yes" at bounding box center [154, 59] width 6 height 6
radio input "true"
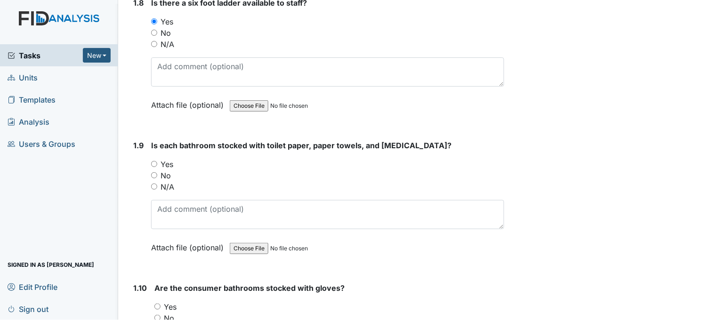
scroll to position [1255, 0]
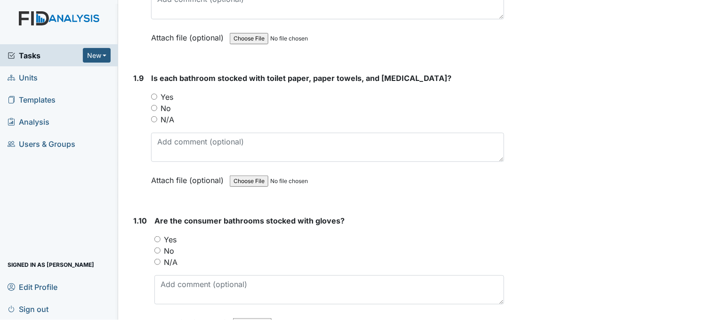
click at [154, 116] on input "N/A" at bounding box center [154, 119] width 6 height 6
radio input "true"
click at [154, 95] on input "Yes" at bounding box center [154, 97] width 6 height 6
radio input "true"
click at [157, 260] on input "N/A" at bounding box center [157, 262] width 6 height 6
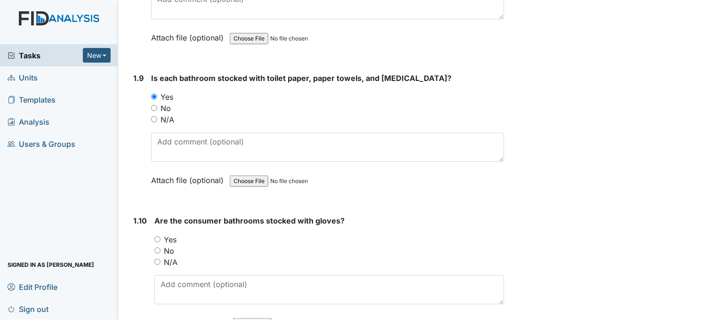
radio input "true"
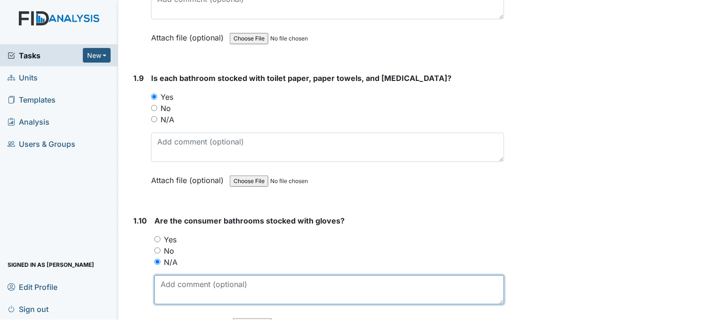
click at [247, 284] on textarea at bounding box center [329, 289] width 350 height 29
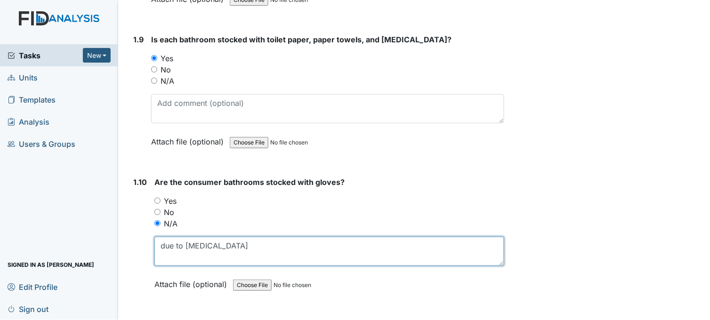
scroll to position [1412, 0]
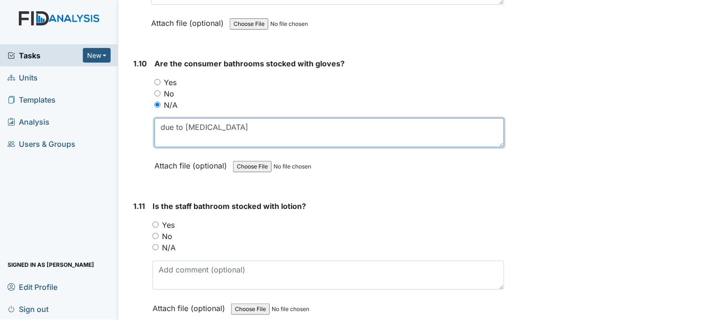
type textarea "due to pica"
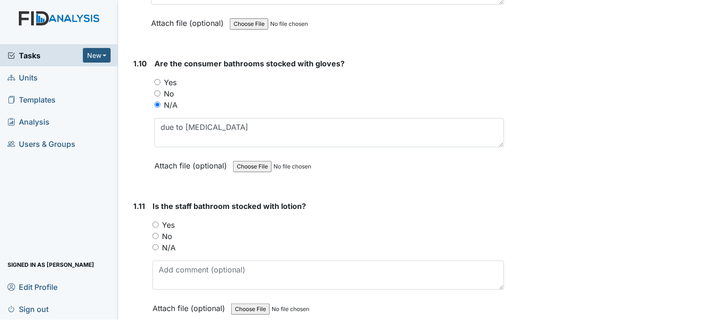
click at [157, 222] on input "Yes" at bounding box center [155, 225] width 6 height 6
radio input "true"
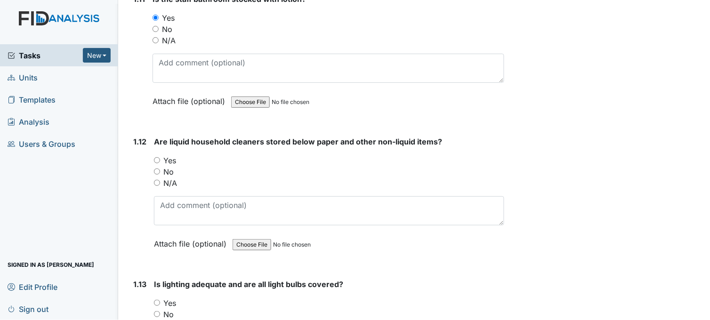
scroll to position [1621, 0]
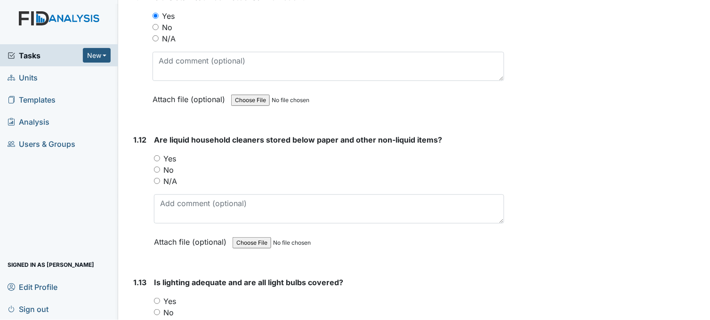
click at [156, 156] on input "Yes" at bounding box center [157, 158] width 6 height 6
radio input "true"
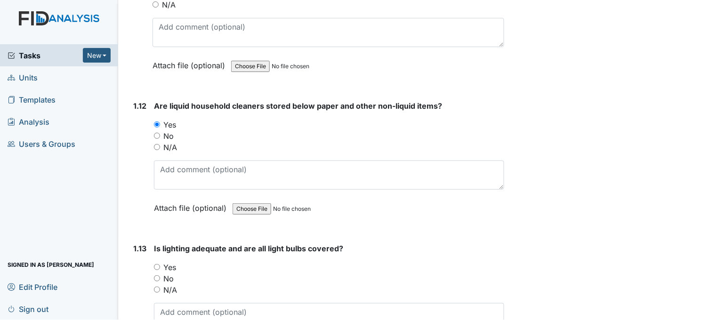
scroll to position [1673, 0]
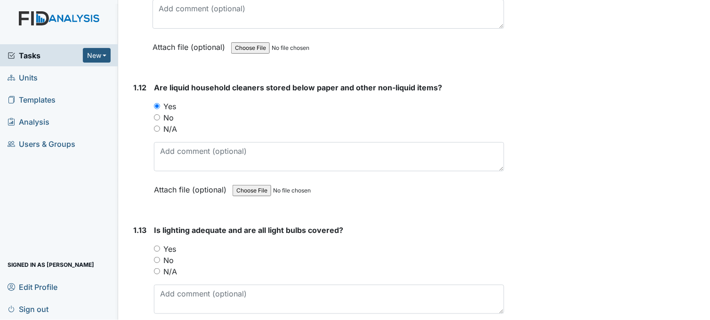
click at [158, 246] on input "Yes" at bounding box center [157, 249] width 6 height 6
radio input "true"
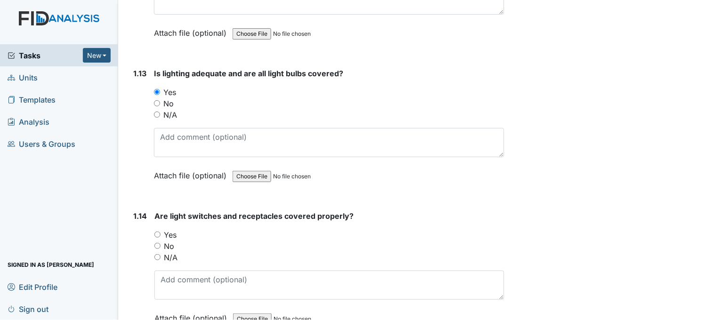
click at [156, 232] on input "Yes" at bounding box center [157, 235] width 6 height 6
radio input "true"
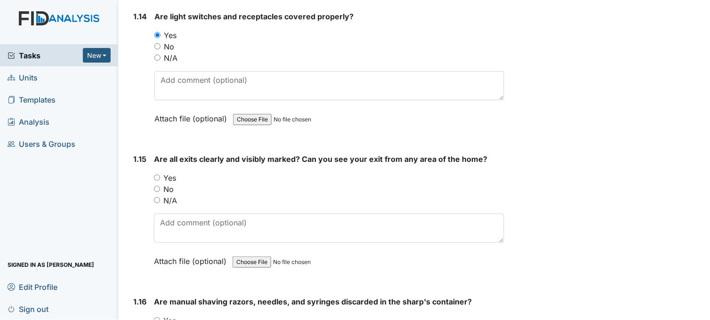
scroll to position [2039, 0]
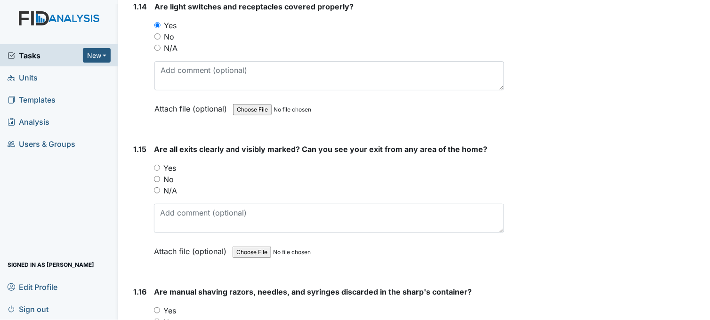
click at [158, 165] on input "Yes" at bounding box center [157, 168] width 6 height 6
radio input "true"
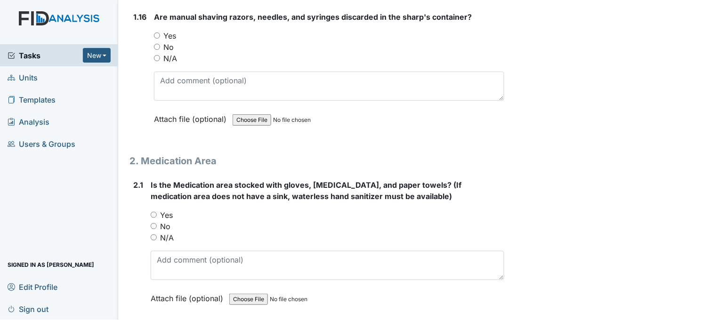
scroll to position [2248, 0]
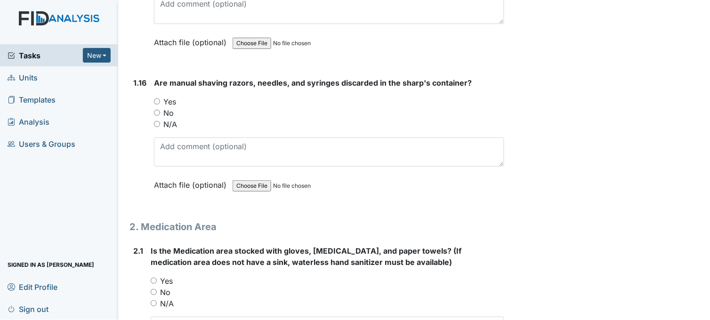
click at [158, 98] on input "Yes" at bounding box center [157, 101] width 6 height 6
radio input "true"
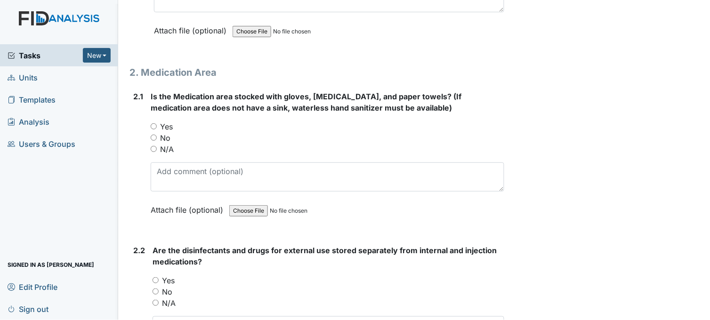
scroll to position [2405, 0]
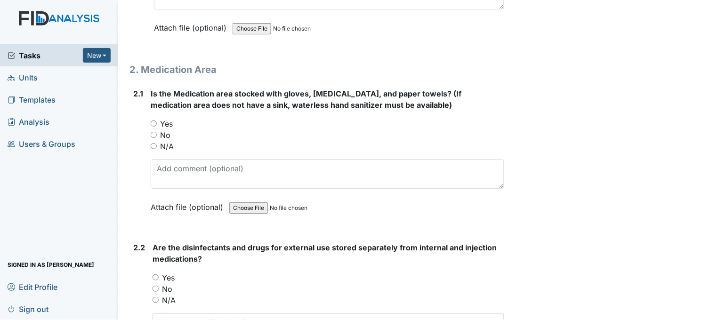
click at [152, 120] on input "Yes" at bounding box center [154, 123] width 6 height 6
radio input "true"
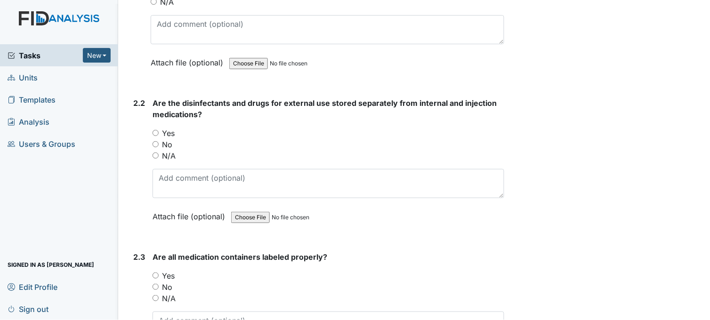
scroll to position [2562, 0]
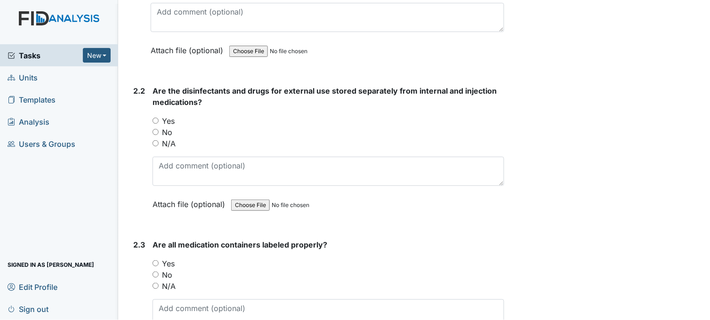
click at [157, 118] on input "Yes" at bounding box center [155, 121] width 6 height 6
radio input "true"
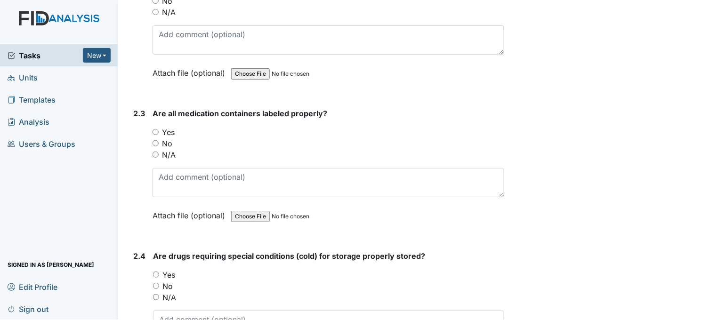
scroll to position [2718, 0]
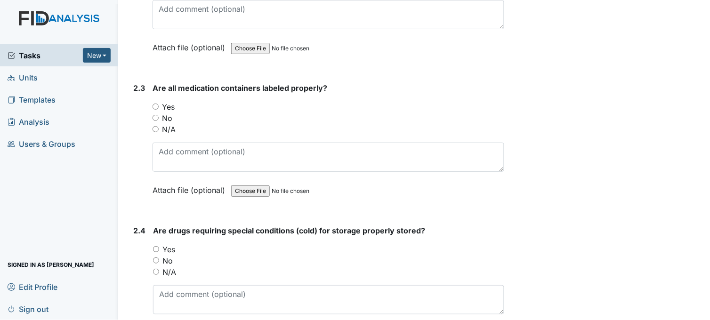
click at [156, 104] on input "Yes" at bounding box center [155, 107] width 6 height 6
radio input "true"
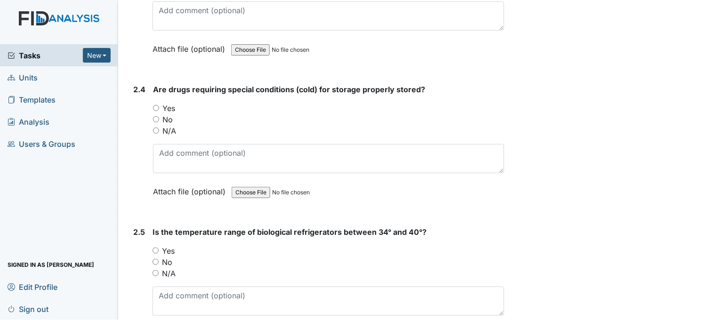
scroll to position [2876, 0]
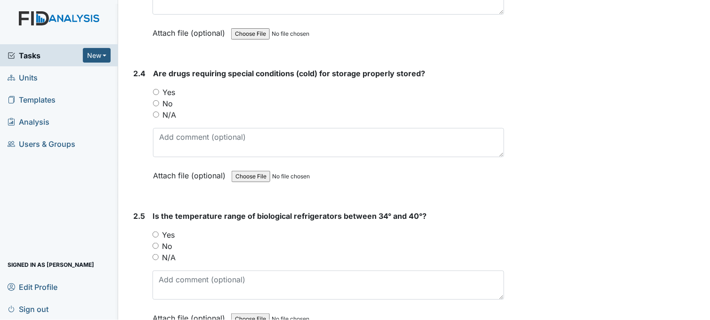
click at [158, 89] on input "Yes" at bounding box center [156, 92] width 6 height 6
radio input "true"
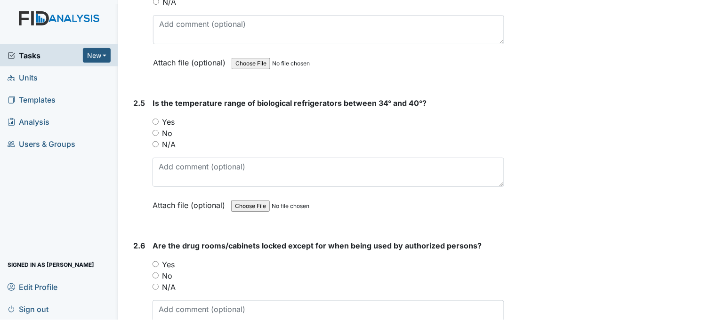
scroll to position [3032, 0]
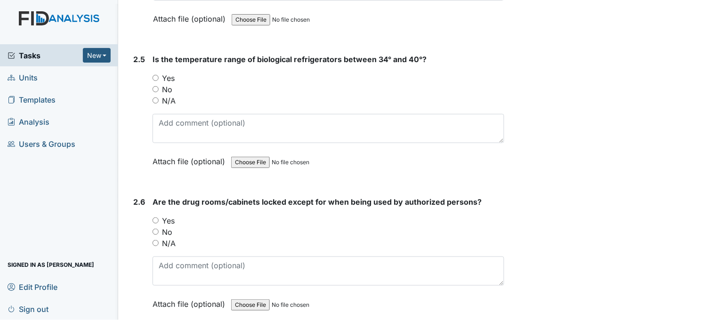
click at [157, 75] on input "Yes" at bounding box center [155, 78] width 6 height 6
radio input "true"
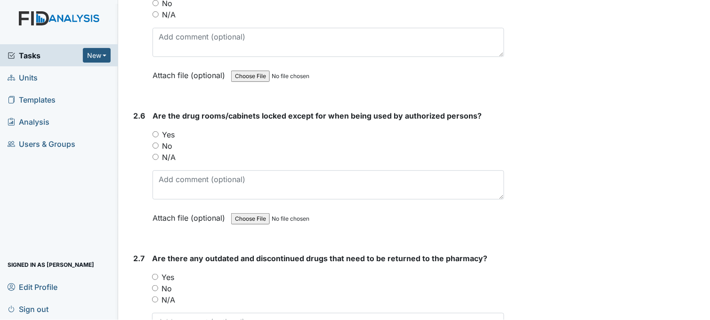
scroll to position [3137, 0]
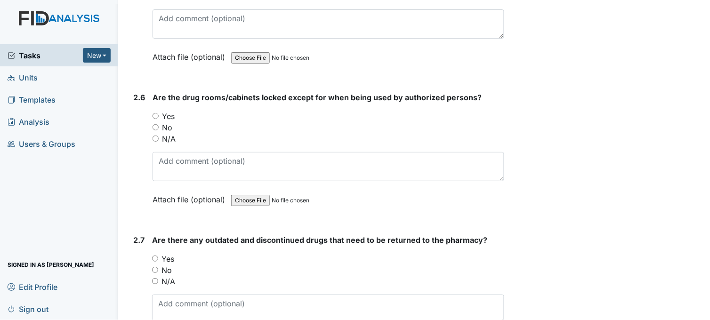
click at [156, 113] on input "Yes" at bounding box center [155, 116] width 6 height 6
radio input "true"
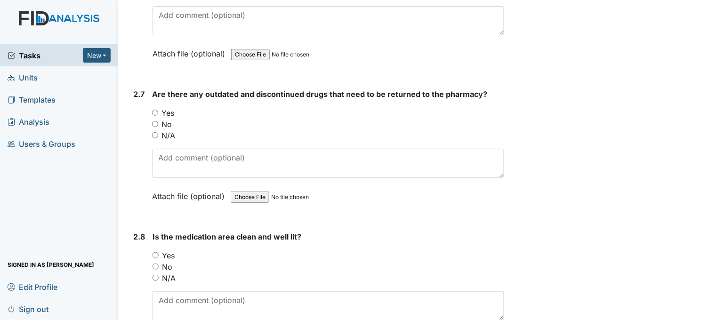
scroll to position [3294, 0]
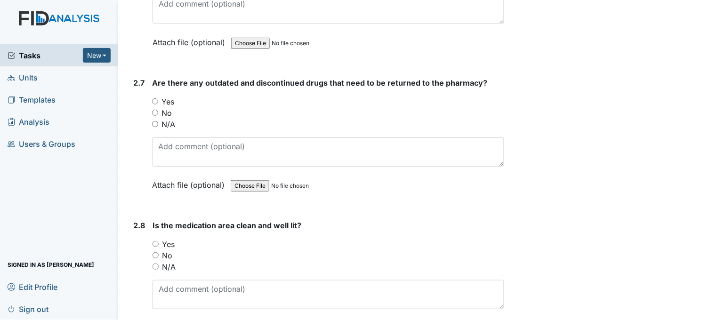
click at [156, 98] on input "Yes" at bounding box center [155, 101] width 6 height 6
radio input "true"
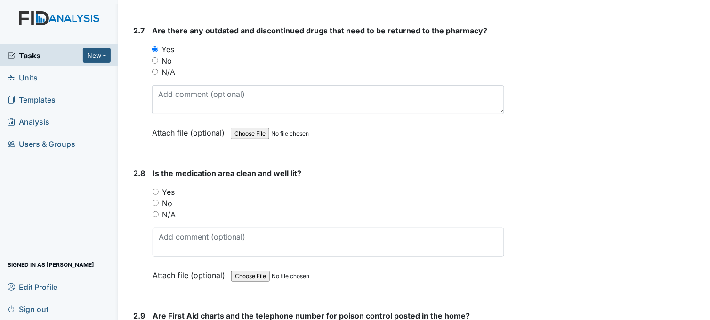
click at [152, 57] on input "No" at bounding box center [155, 60] width 6 height 6
radio input "true"
click at [154, 46] on input "Yes" at bounding box center [155, 49] width 6 height 6
radio input "true"
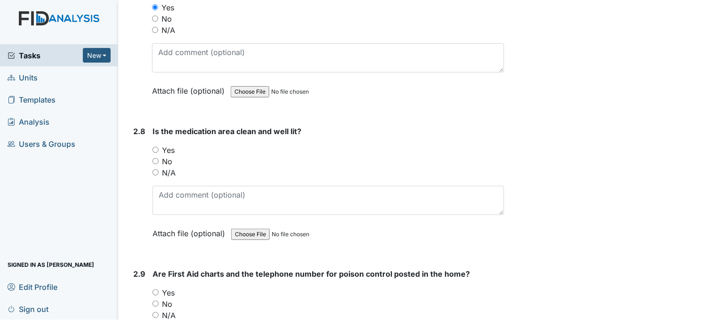
scroll to position [3503, 0]
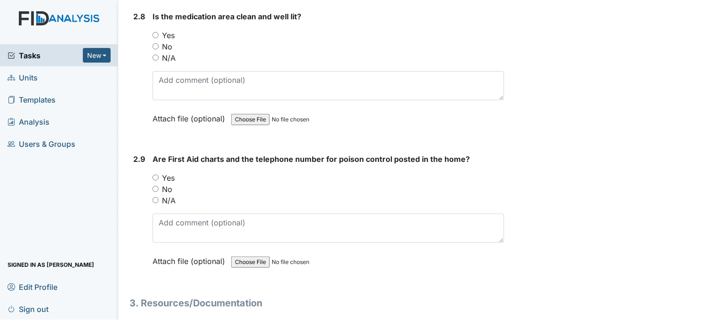
click at [153, 32] on input "Yes" at bounding box center [155, 35] width 6 height 6
radio input "true"
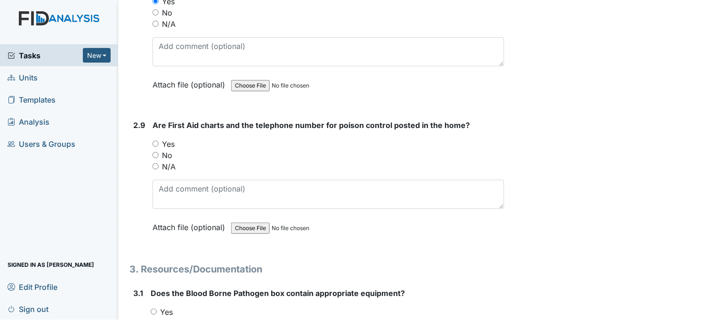
scroll to position [3555, 0]
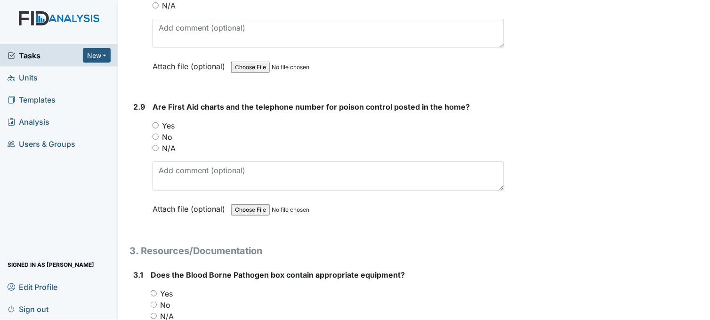
click at [156, 120] on div "Yes" at bounding box center [328, 125] width 352 height 11
click at [154, 122] on input "Yes" at bounding box center [155, 125] width 6 height 6
radio input "true"
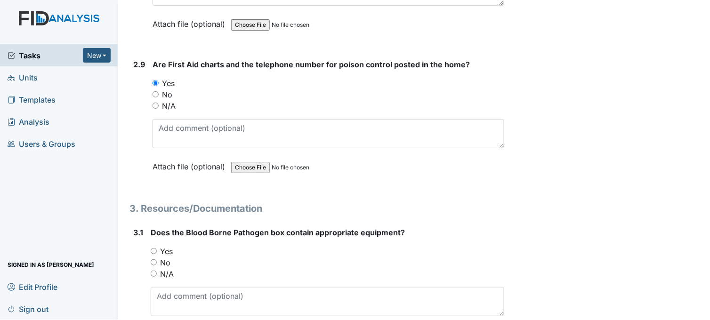
scroll to position [3712, 0]
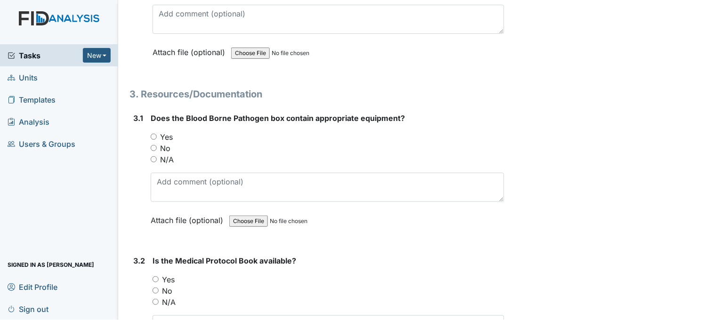
click at [154, 134] on input "Yes" at bounding box center [154, 137] width 6 height 6
radio input "true"
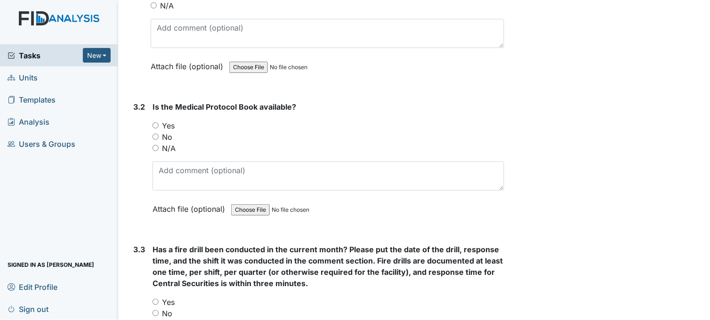
scroll to position [3869, 0]
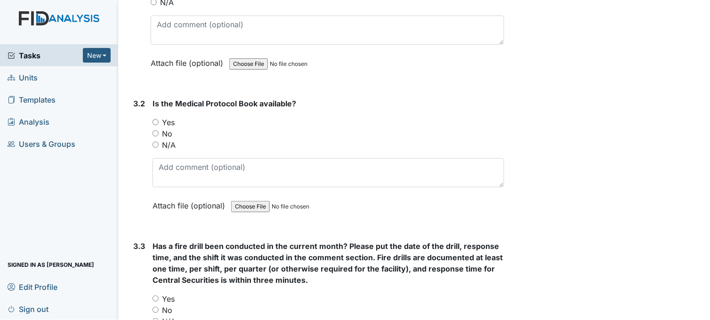
click at [152, 119] on input "Yes" at bounding box center [155, 122] width 6 height 6
radio input "true"
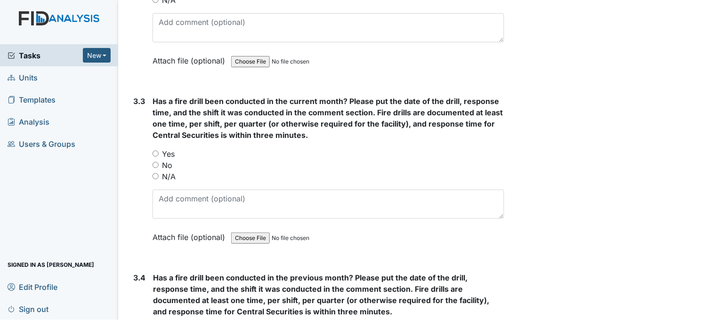
scroll to position [4026, 0]
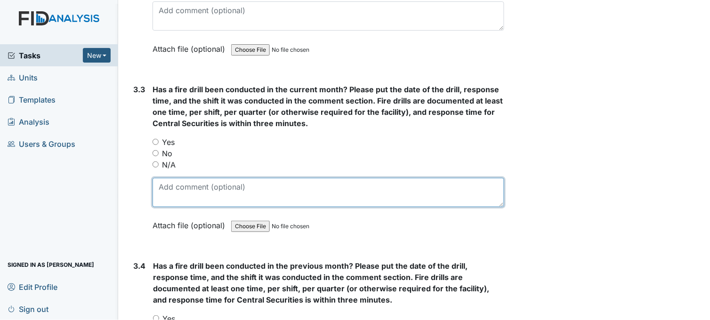
click at [216, 184] on textarea at bounding box center [328, 192] width 352 height 29
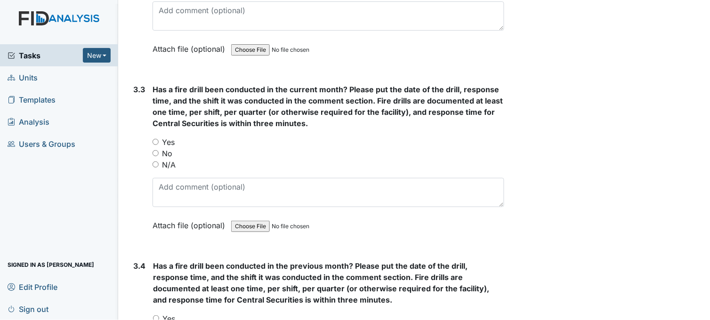
click at [154, 139] on input "Yes" at bounding box center [155, 142] width 6 height 6
radio input "true"
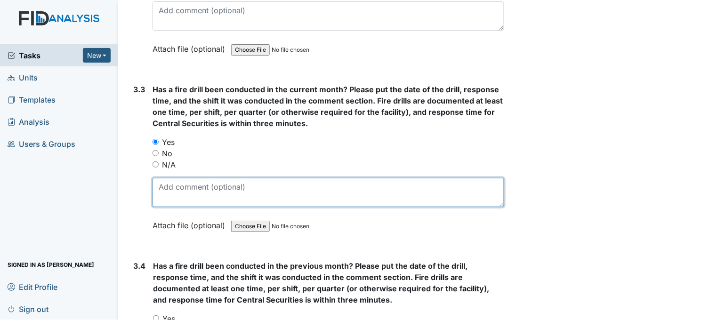
click at [226, 184] on textarea at bounding box center [328, 192] width 352 height 29
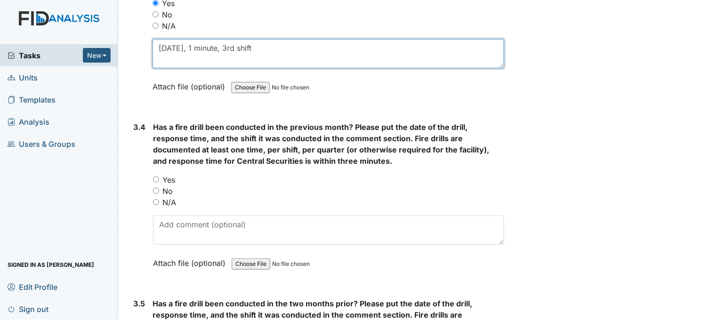
scroll to position [4182, 0]
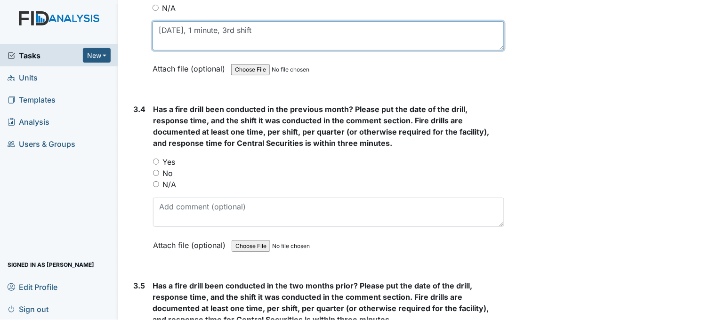
type textarea "9/9/25, 1 minute, 3rd shift"
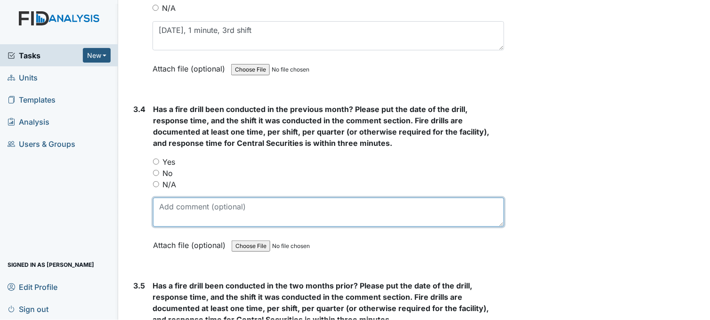
click at [215, 203] on textarea at bounding box center [328, 212] width 351 height 29
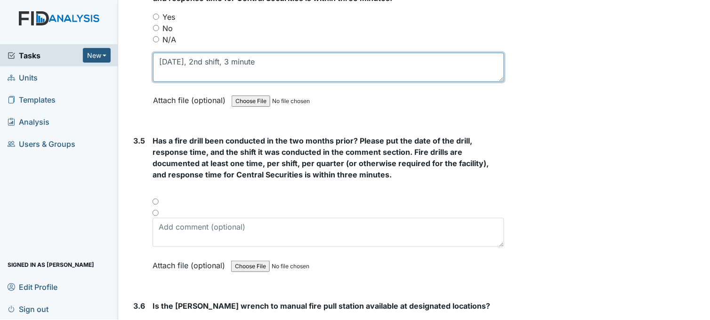
scroll to position [4340, 0]
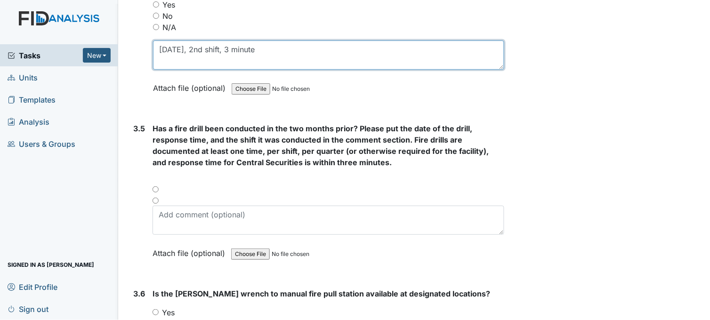
type textarea "8/8/25, 2nd shift, 3 minute"
click at [226, 44] on textarea "8/8/25, 2nd shift, 3 minute" at bounding box center [328, 54] width 351 height 29
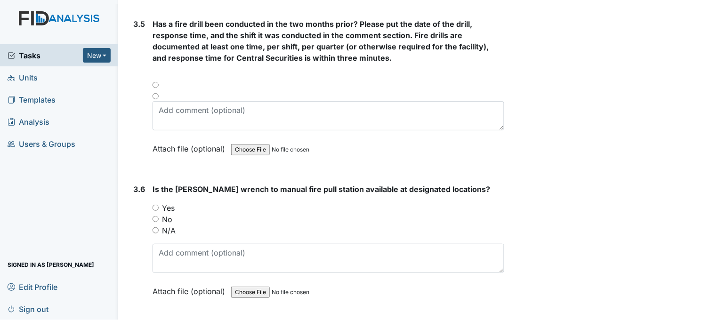
scroll to position [4392, 0]
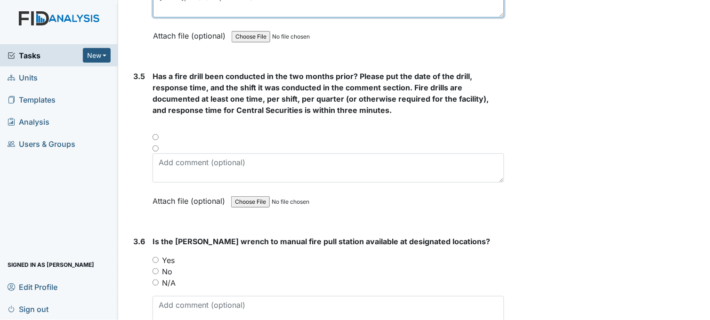
type textarea "8/8/25, 2nd shift, 1 minute"
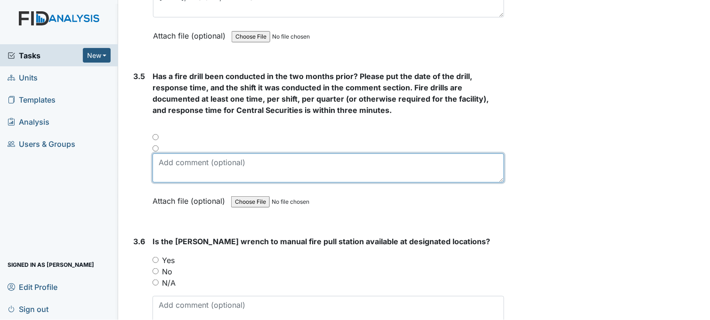
click at [219, 156] on textarea at bounding box center [328, 167] width 352 height 29
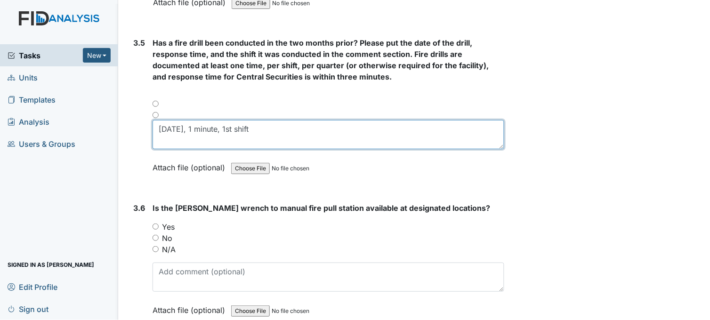
scroll to position [4444, 0]
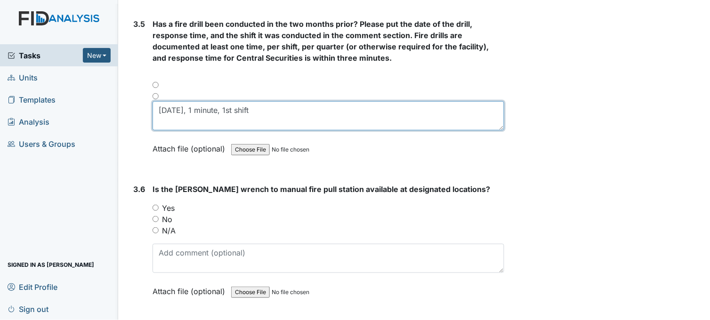
type textarea "7/5/25, 1 minute, 1st shift"
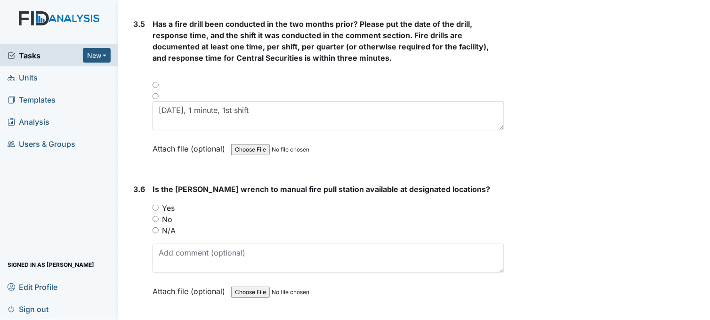
click at [155, 205] on input "Yes" at bounding box center [155, 208] width 6 height 6
radio input "true"
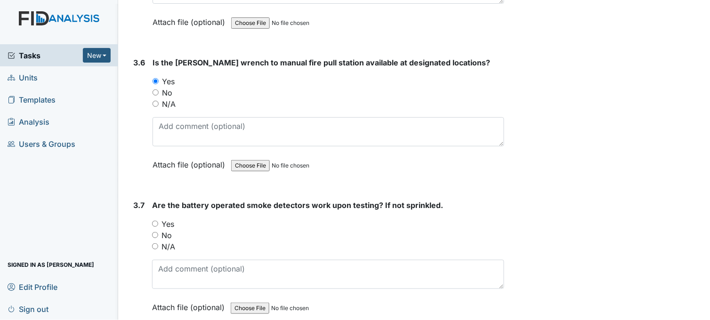
scroll to position [4653, 0]
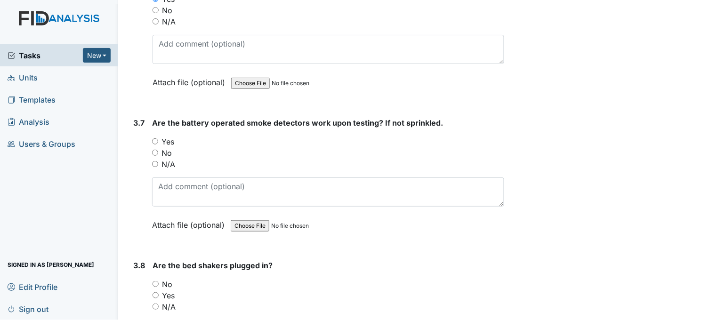
click at [155, 161] on input "N/A" at bounding box center [155, 164] width 6 height 6
radio input "true"
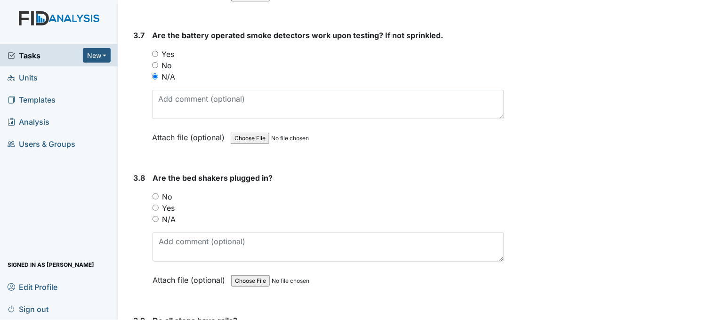
scroll to position [4758, 0]
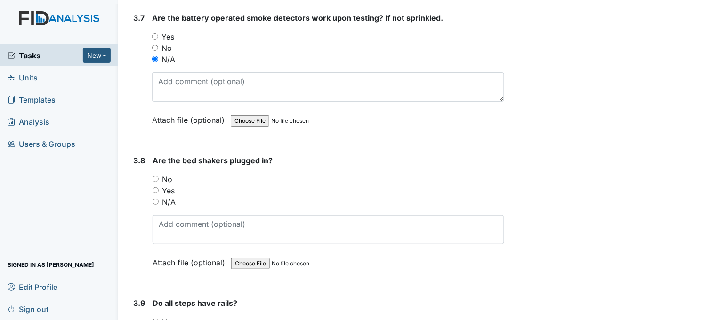
click at [155, 199] on input "N/A" at bounding box center [155, 202] width 6 height 6
radio input "true"
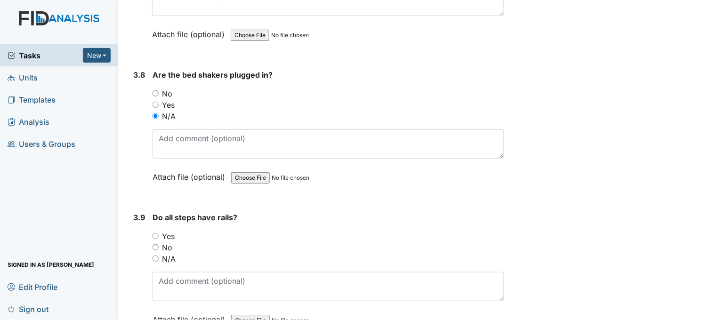
scroll to position [4862, 0]
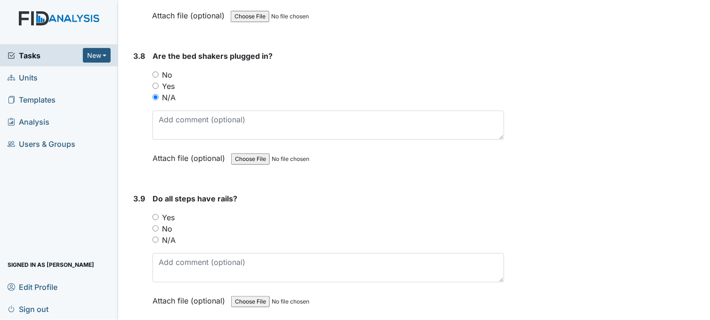
click at [157, 237] on input "N/A" at bounding box center [155, 240] width 6 height 6
radio input "true"
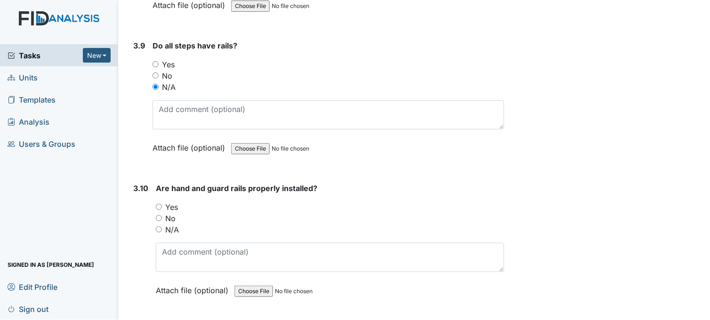
scroll to position [5019, 0]
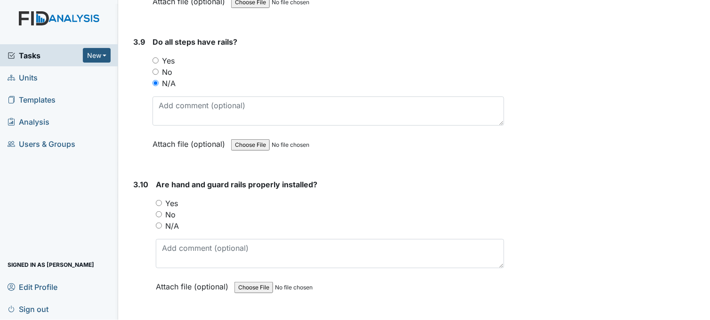
click at [157, 200] on input "Yes" at bounding box center [159, 203] width 6 height 6
radio input "true"
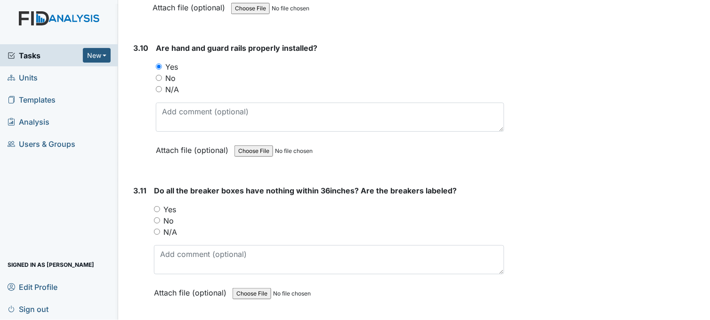
scroll to position [5176, 0]
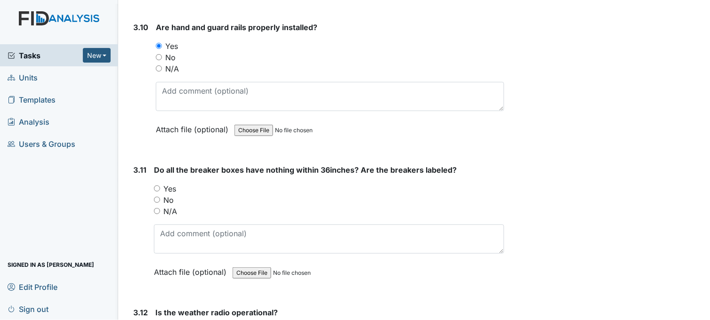
click at [156, 185] on input "Yes" at bounding box center [157, 188] width 6 height 6
radio input "true"
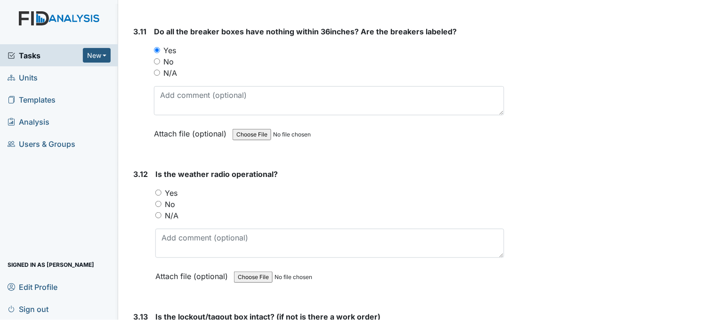
scroll to position [5333, 0]
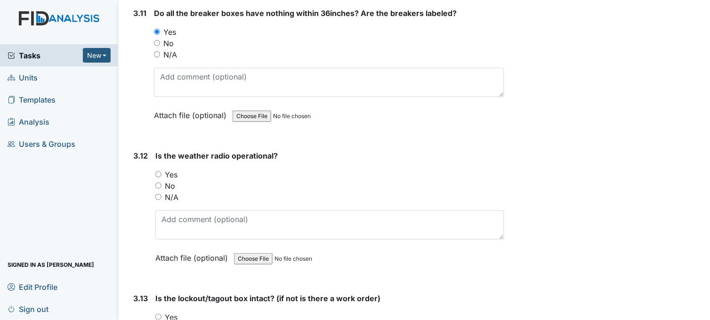
click at [159, 171] on input "Yes" at bounding box center [158, 174] width 6 height 6
radio input "true"
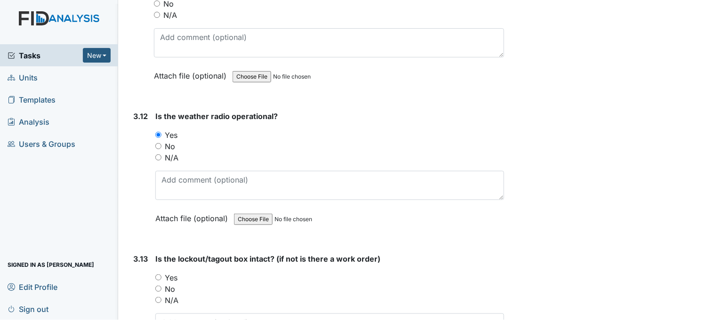
scroll to position [5490, 0]
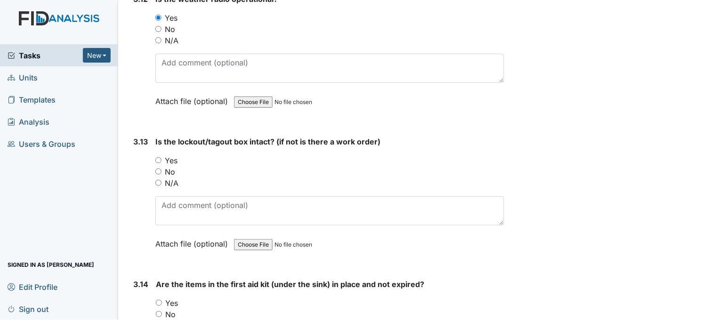
click at [160, 157] on input "Yes" at bounding box center [158, 160] width 6 height 6
radio input "true"
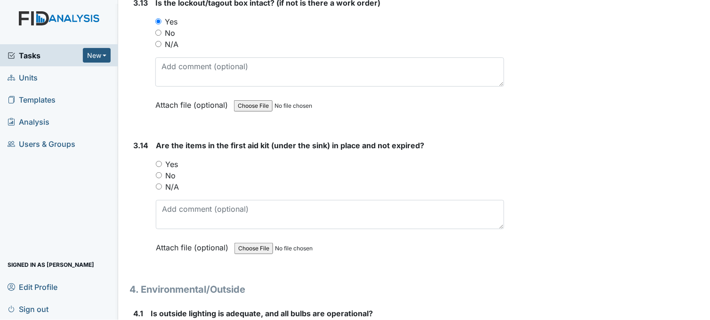
scroll to position [5647, 0]
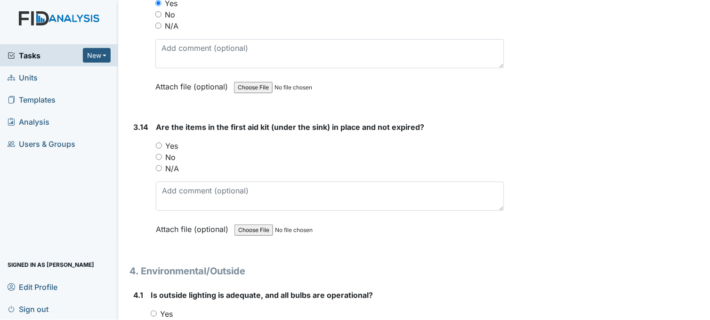
click at [159, 143] on input "Yes" at bounding box center [159, 146] width 6 height 6
radio input "true"
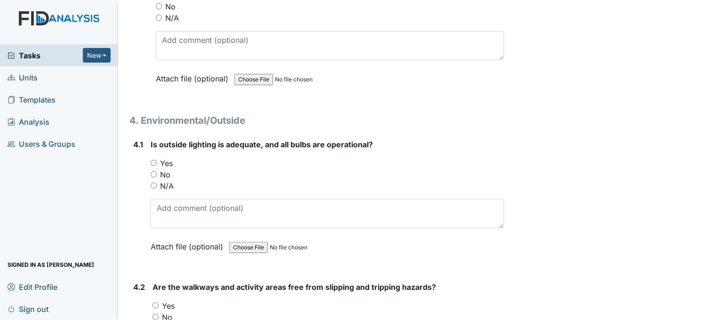
scroll to position [5803, 0]
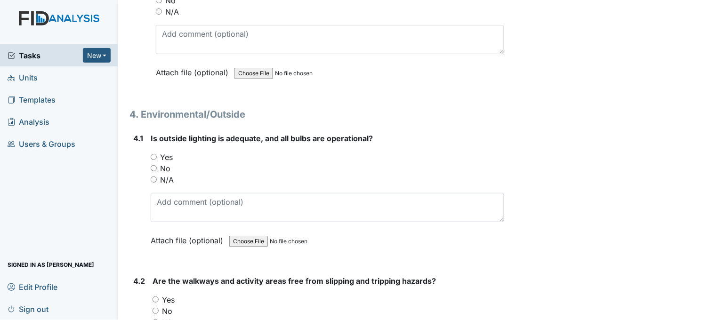
click at [156, 154] on input "Yes" at bounding box center [154, 157] width 6 height 6
radio input "true"
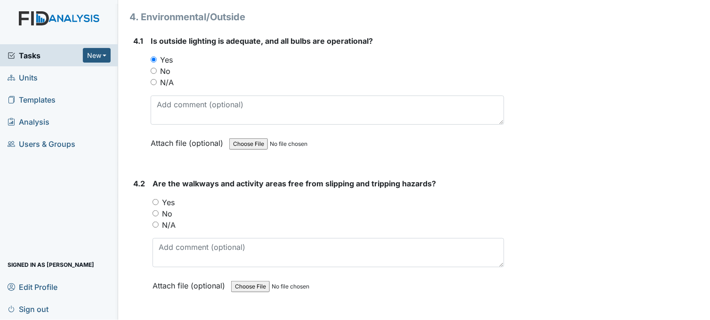
scroll to position [5960, 0]
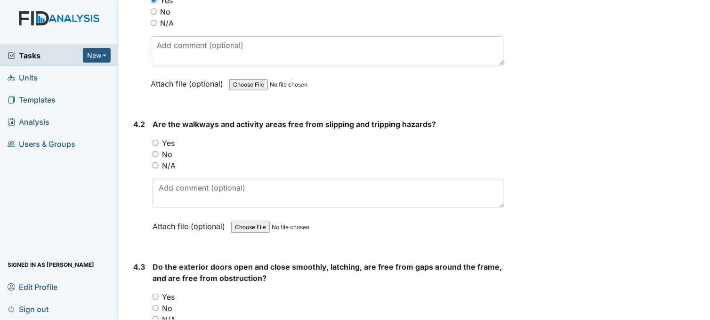
click at [156, 140] on input "Yes" at bounding box center [155, 143] width 6 height 6
radio input "true"
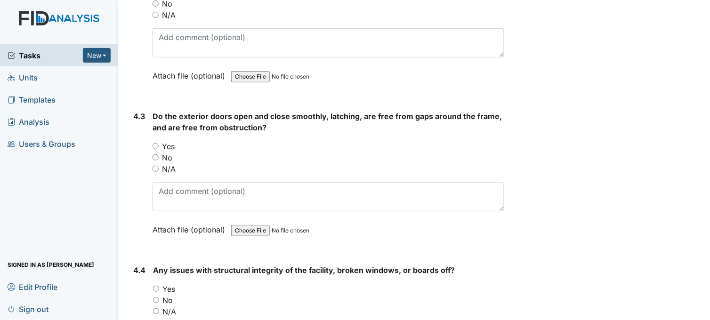
scroll to position [6117, 0]
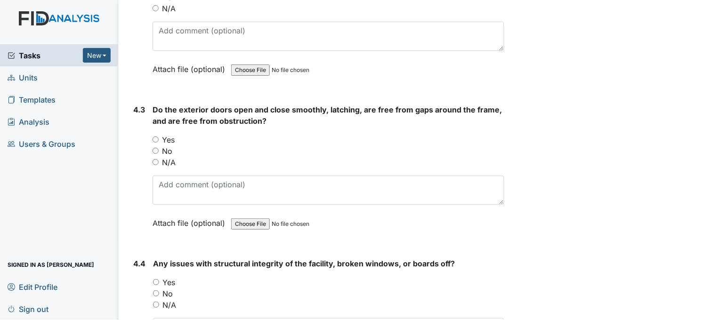
click at [157, 136] on input "Yes" at bounding box center [155, 139] width 6 height 6
radio input "true"
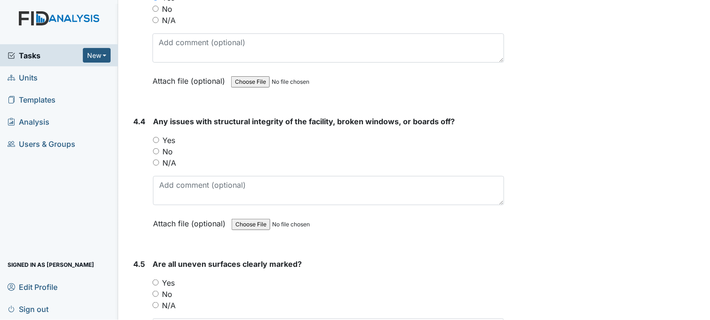
scroll to position [6274, 0]
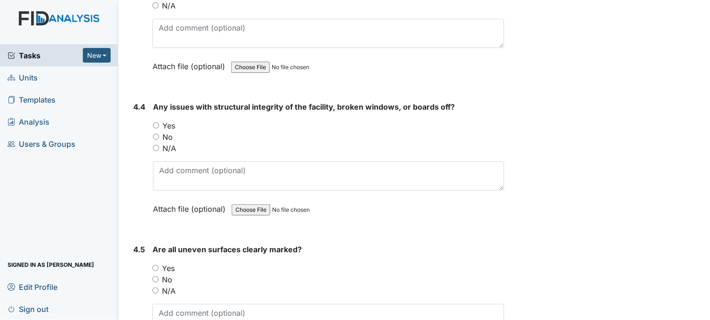
click at [157, 134] on input "No" at bounding box center [156, 137] width 6 height 6
radio input "true"
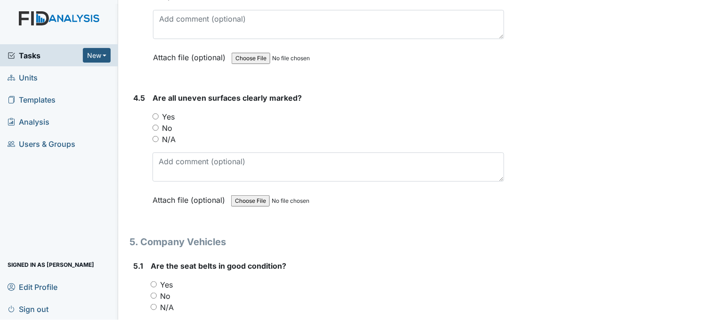
scroll to position [6431, 0]
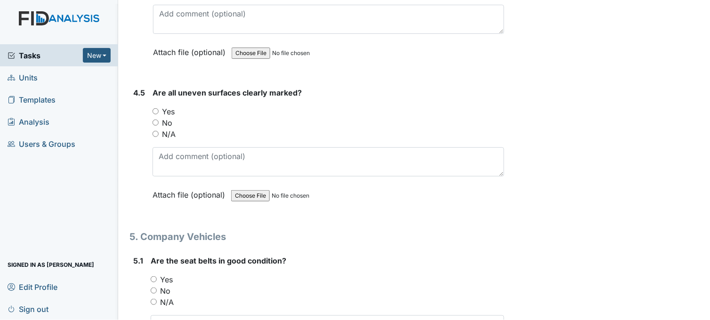
click at [156, 108] on input "Yes" at bounding box center [155, 111] width 6 height 6
radio input "true"
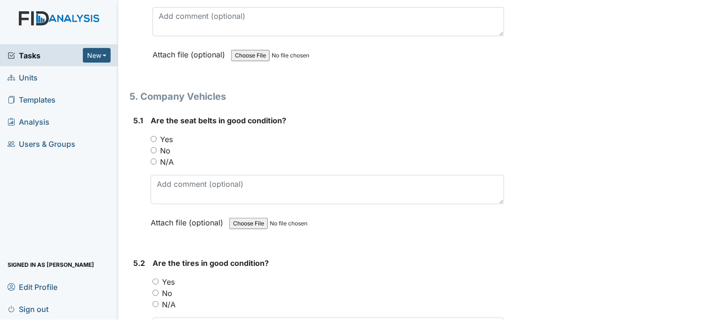
scroll to position [6588, 0]
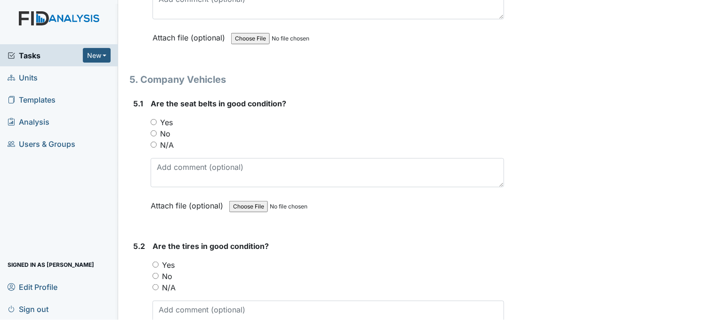
click at [156, 119] on input "Yes" at bounding box center [154, 122] width 6 height 6
radio input "true"
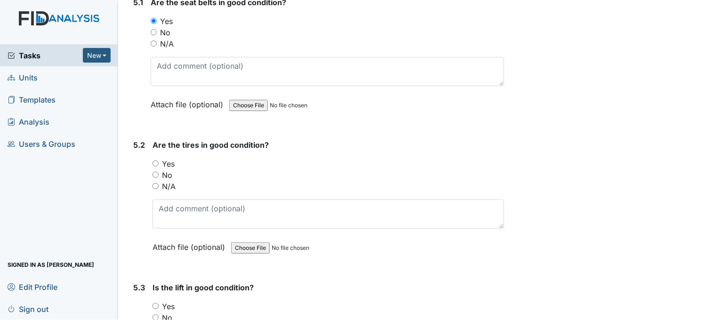
scroll to position [6692, 0]
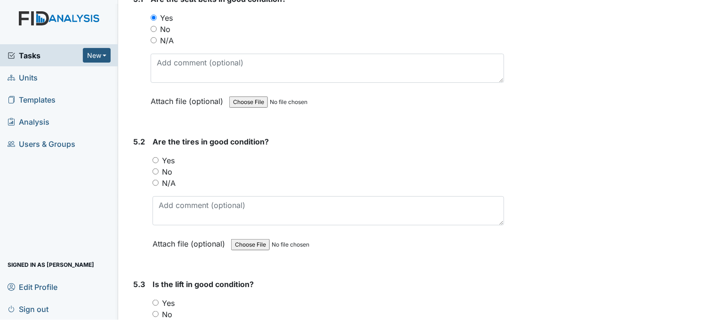
click at [158, 157] on input "Yes" at bounding box center [155, 160] width 6 height 6
radio input "true"
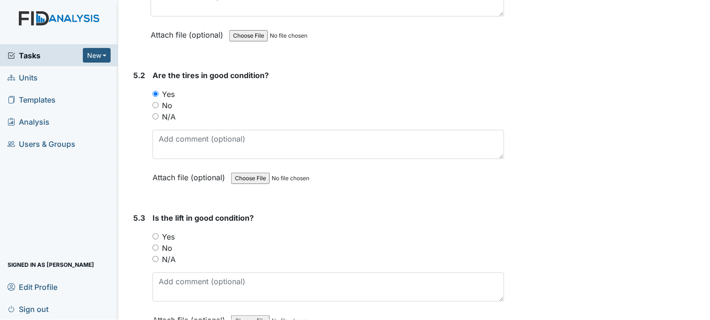
scroll to position [6901, 0]
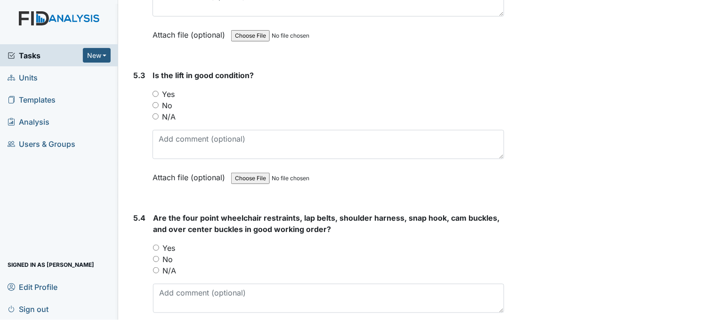
click at [157, 113] on input "N/A" at bounding box center [155, 116] width 6 height 6
radio input "true"
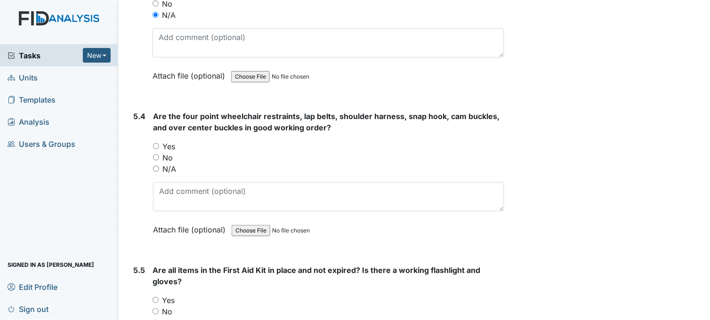
scroll to position [7006, 0]
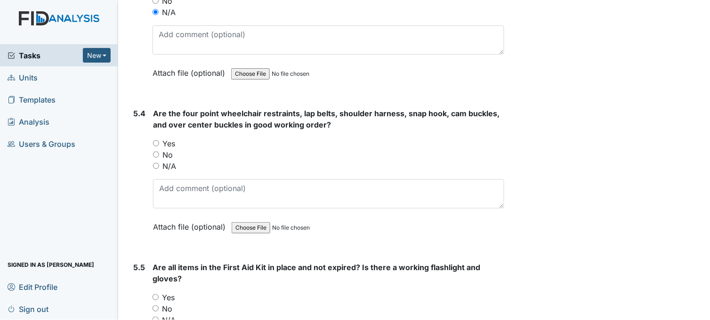
click at [157, 163] on input "N/A" at bounding box center [156, 166] width 6 height 6
radio input "true"
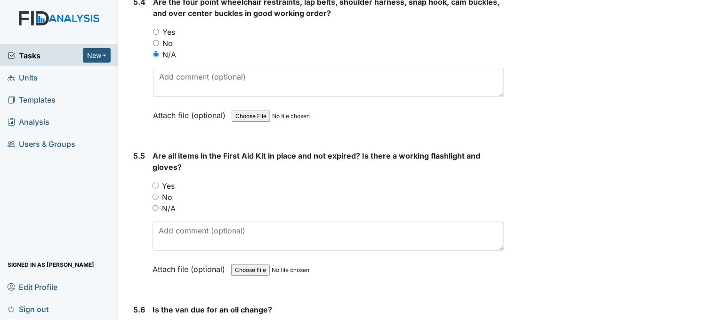
scroll to position [7163, 0]
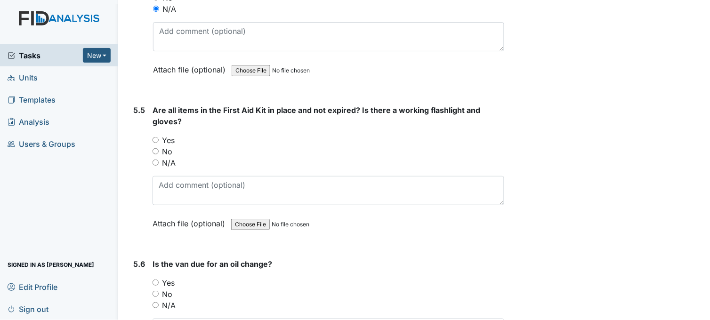
click at [157, 137] on input "Yes" at bounding box center [155, 140] width 6 height 6
radio input "true"
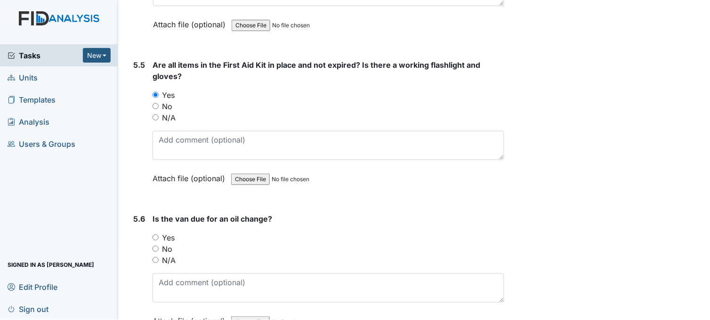
scroll to position [7264, 0]
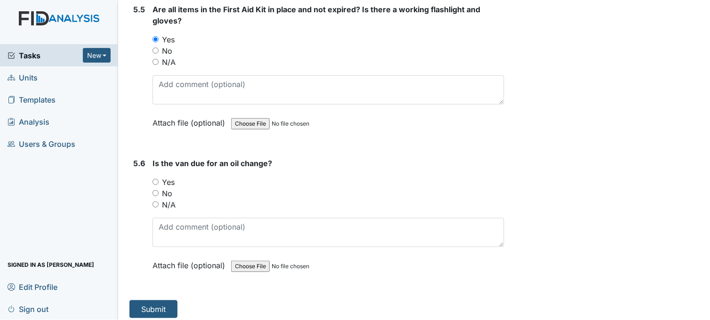
click at [157, 190] on input "No" at bounding box center [155, 193] width 6 height 6
radio input "true"
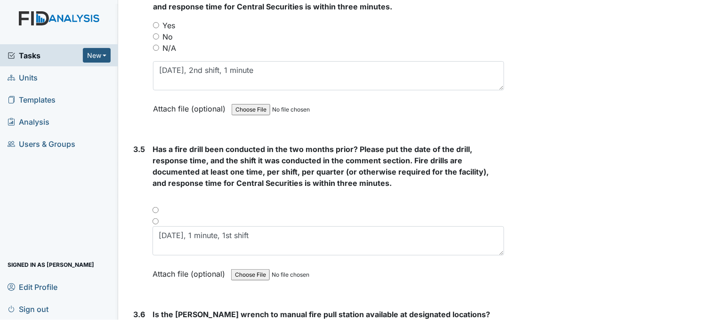
scroll to position [4284, 0]
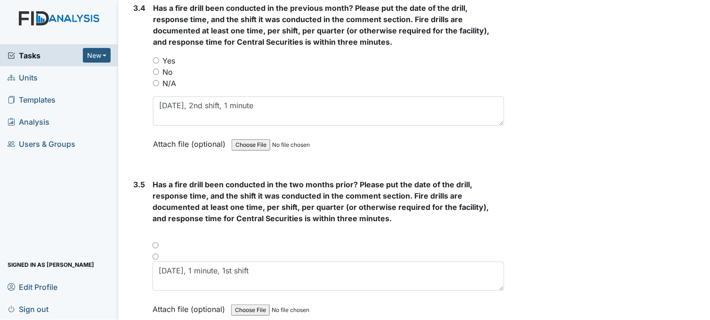
click at [157, 243] on div at bounding box center [328, 248] width 352 height 11
click at [155, 243] on div at bounding box center [328, 248] width 352 height 11
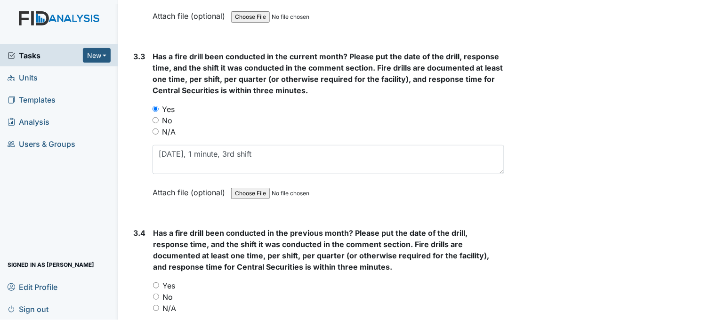
scroll to position [4074, 0]
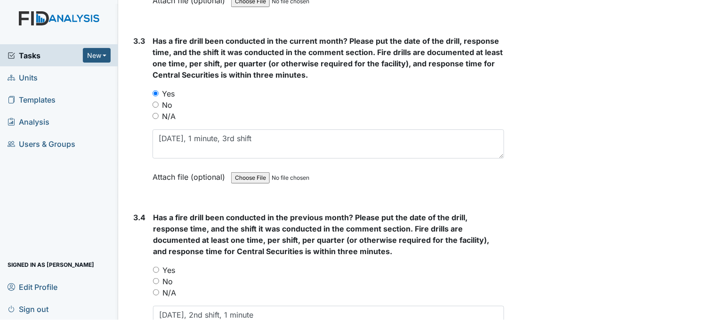
click at [156, 267] on input "Yes" at bounding box center [156, 270] width 6 height 6
radio input "true"
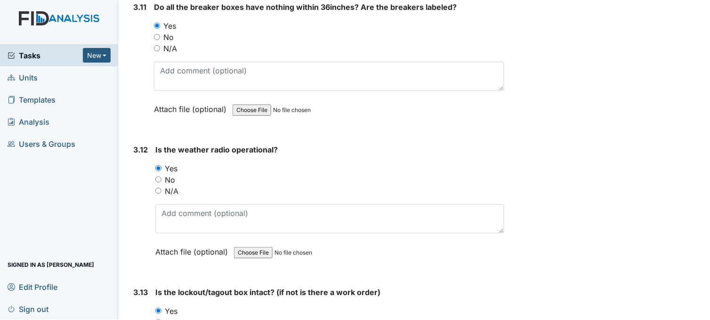
scroll to position [7264, 0]
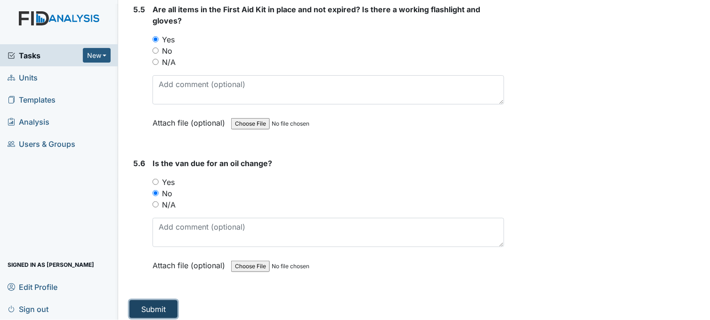
click at [159, 304] on button "Submit" at bounding box center [153, 309] width 48 height 18
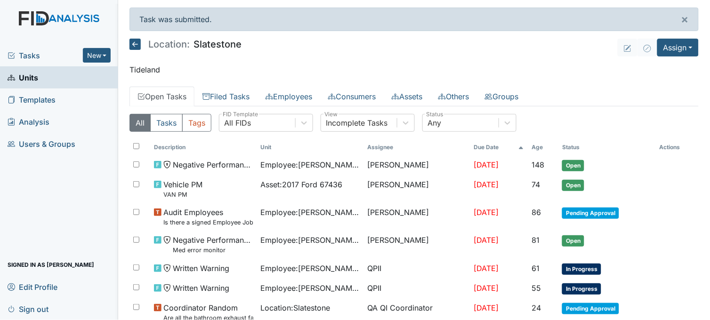
click at [44, 54] on span "Tasks" at bounding box center [45, 55] width 75 height 11
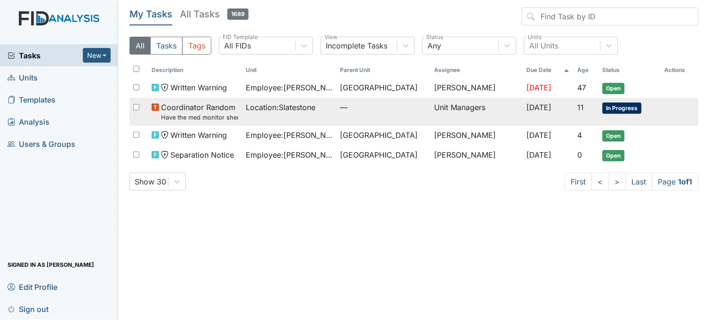
click at [233, 115] on small "Have the med monitor sheets been filled out?" at bounding box center [199, 117] width 77 height 9
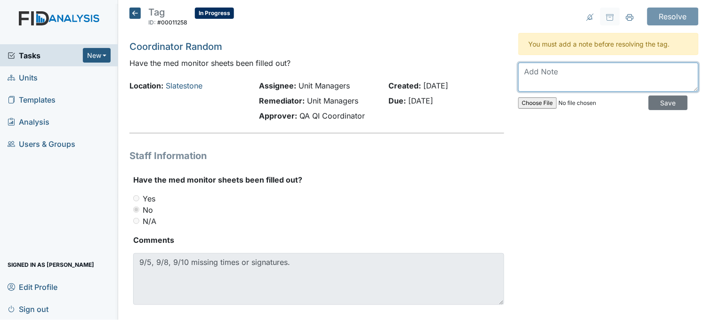
click at [536, 71] on textarea at bounding box center [608, 77] width 180 height 29
type textarea "signed and encouraged staff to sign after med monitor finishes"
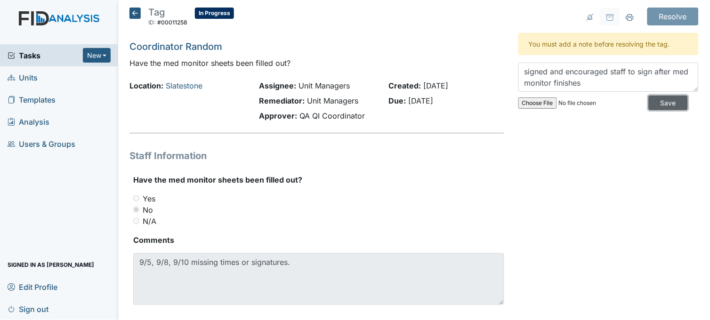
click at [655, 104] on input "Save" at bounding box center [667, 103] width 39 height 15
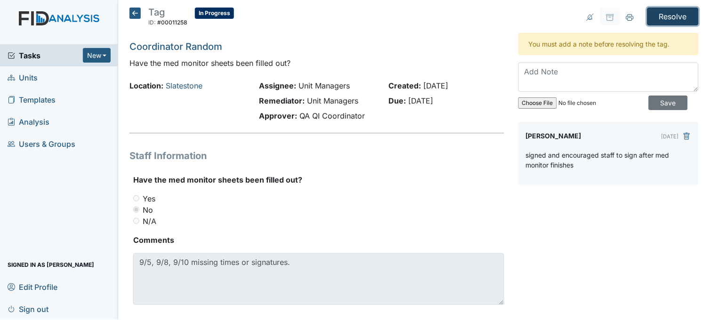
click at [674, 11] on input "Resolve" at bounding box center [672, 17] width 51 height 18
